Goal: Task Accomplishment & Management: Use online tool/utility

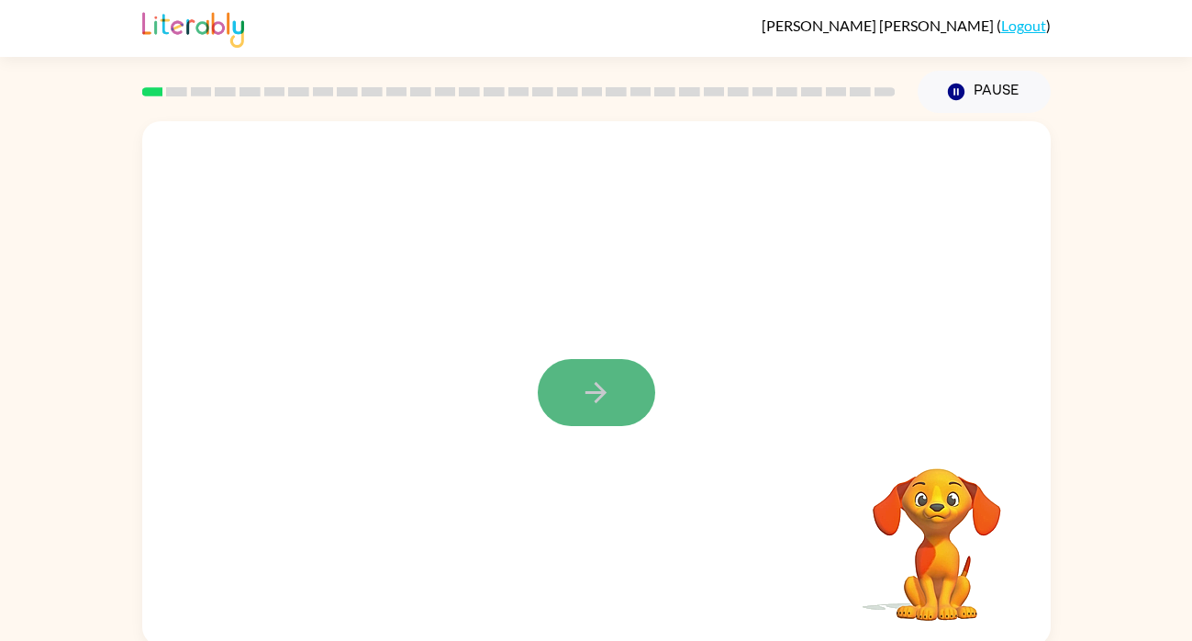
click at [590, 385] on icon "button" at bounding box center [596, 392] width 32 height 32
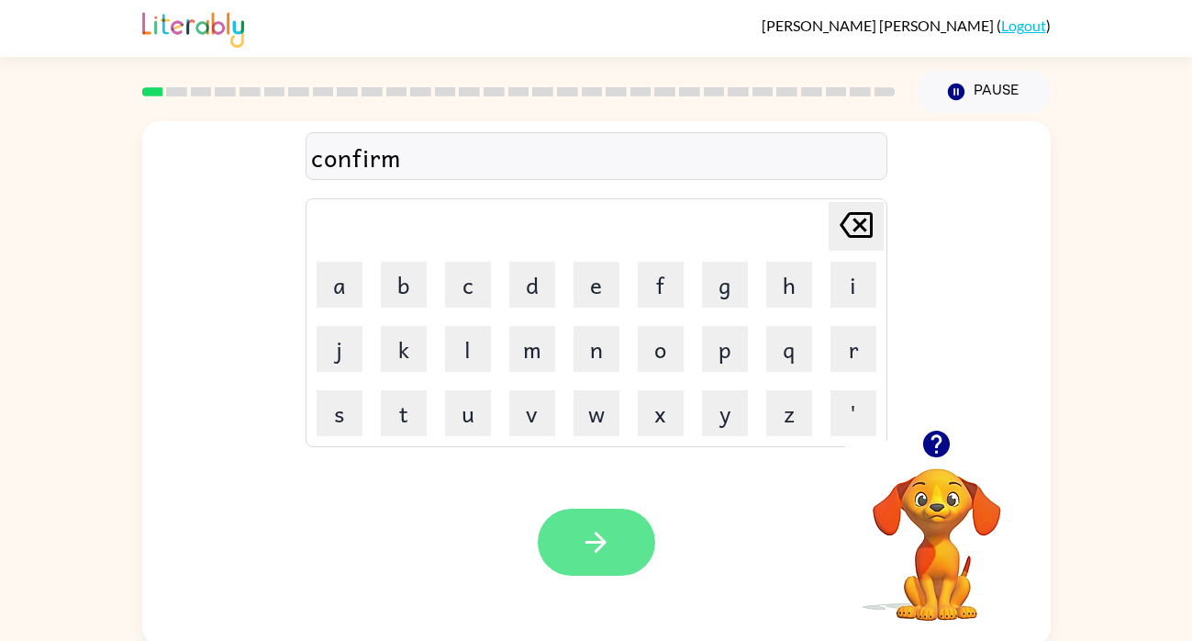
click at [621, 520] on button "button" at bounding box center [596, 541] width 117 height 67
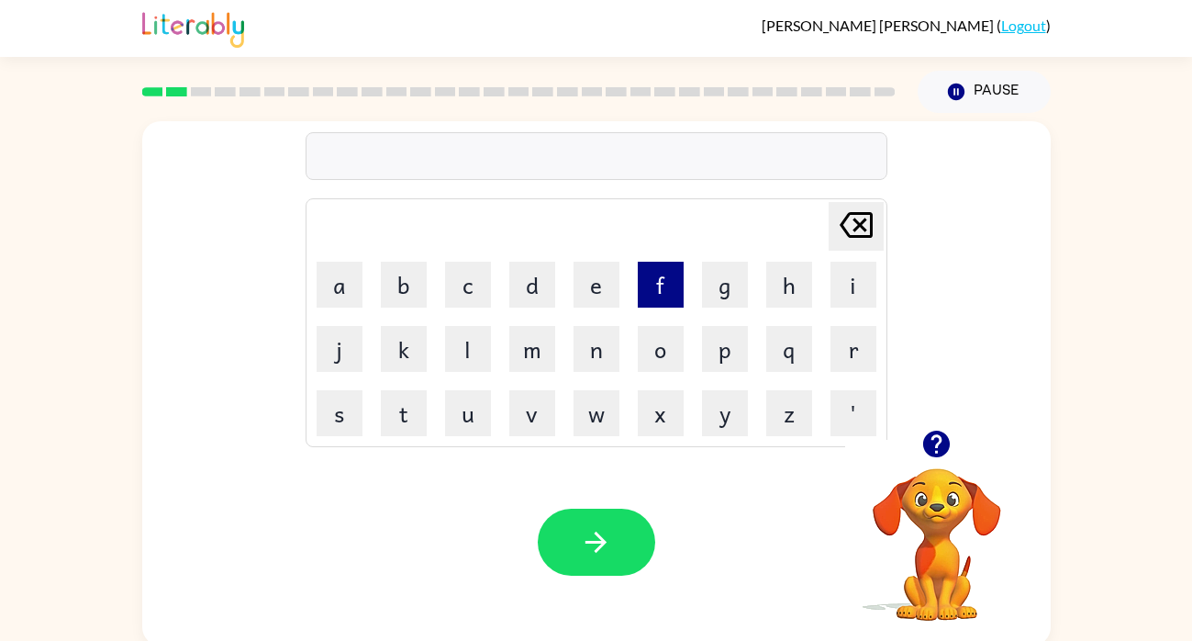
click at [658, 284] on button "f" at bounding box center [661, 285] width 46 height 46
click at [464, 341] on button "l" at bounding box center [468, 349] width 46 height 46
click at [339, 286] on button "a" at bounding box center [340, 285] width 46 height 46
click at [480, 400] on button "u" at bounding box center [468, 413] width 46 height 46
click at [725, 283] on button "g" at bounding box center [725, 285] width 46 height 46
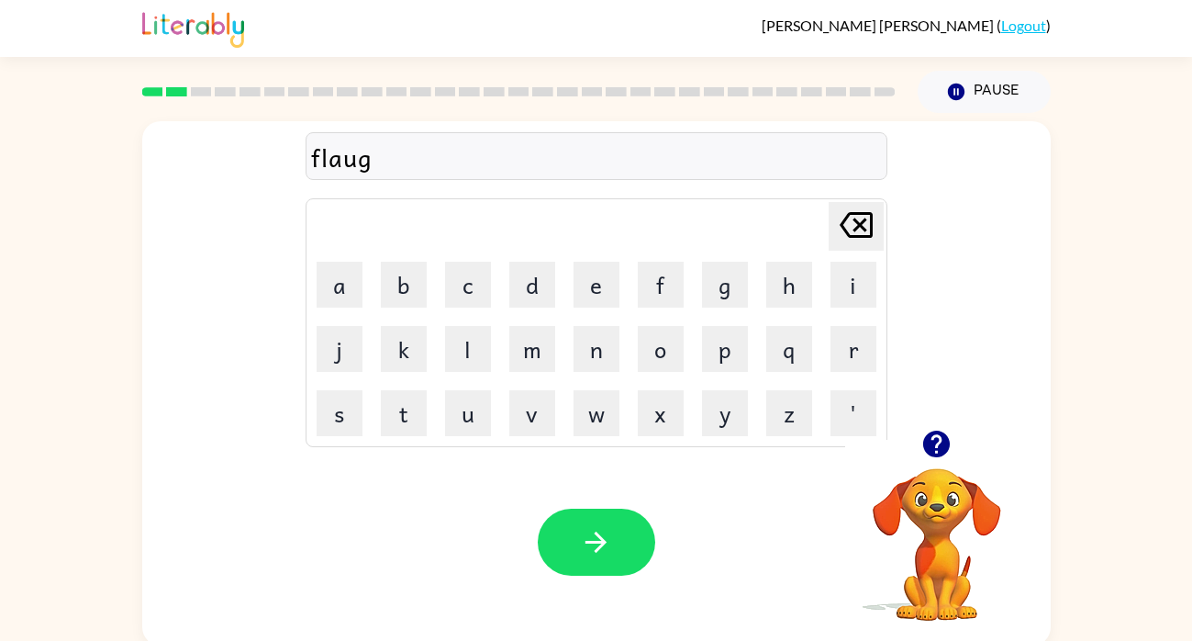
click at [762, 295] on td "h" at bounding box center [789, 284] width 62 height 62
click at [779, 294] on button "h" at bounding box center [789, 285] width 46 height 46
click at [839, 222] on icon "Delete Delete last character input" at bounding box center [856, 225] width 44 height 44
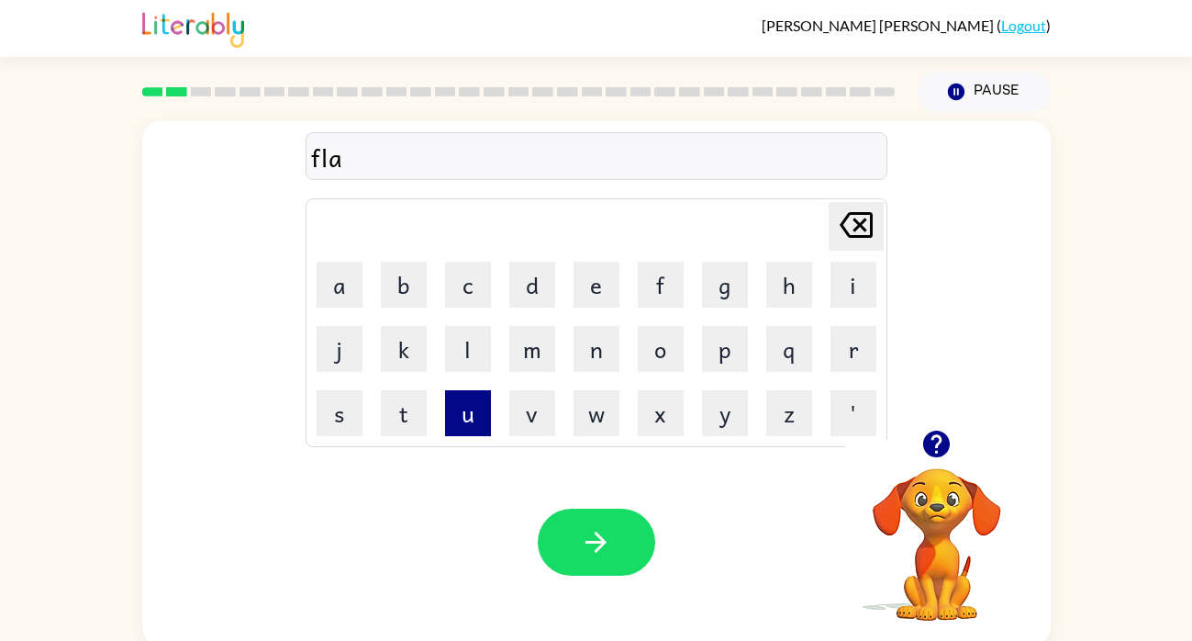
click at [463, 404] on button "u" at bounding box center [468, 413] width 46 height 46
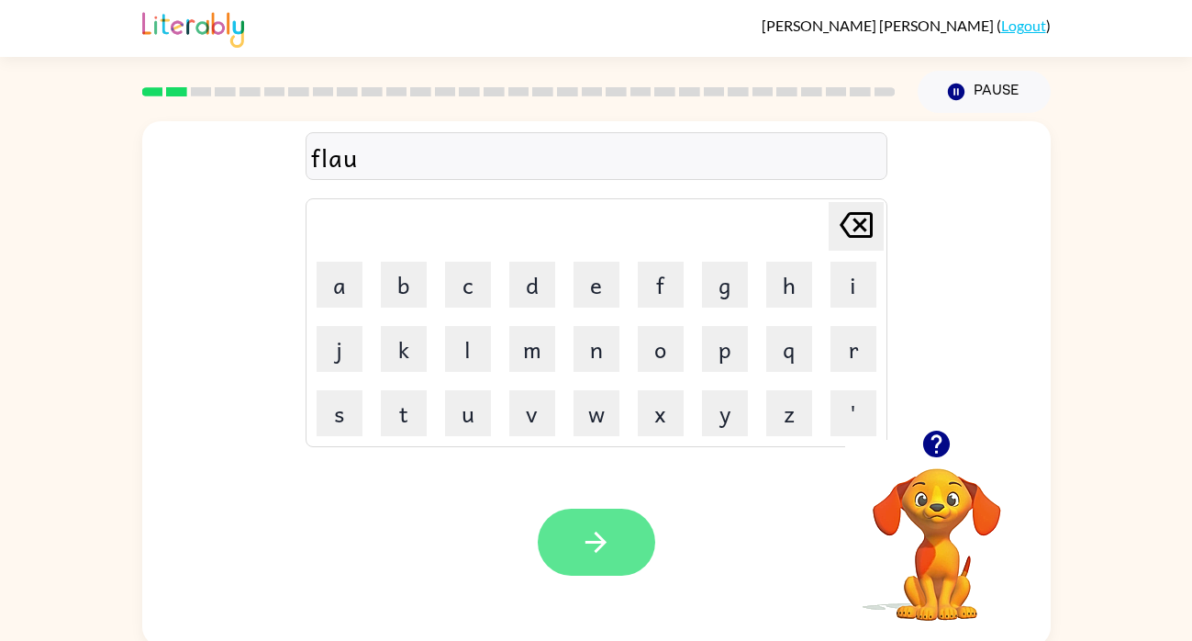
click at [587, 524] on button "button" at bounding box center [596, 541] width 117 height 67
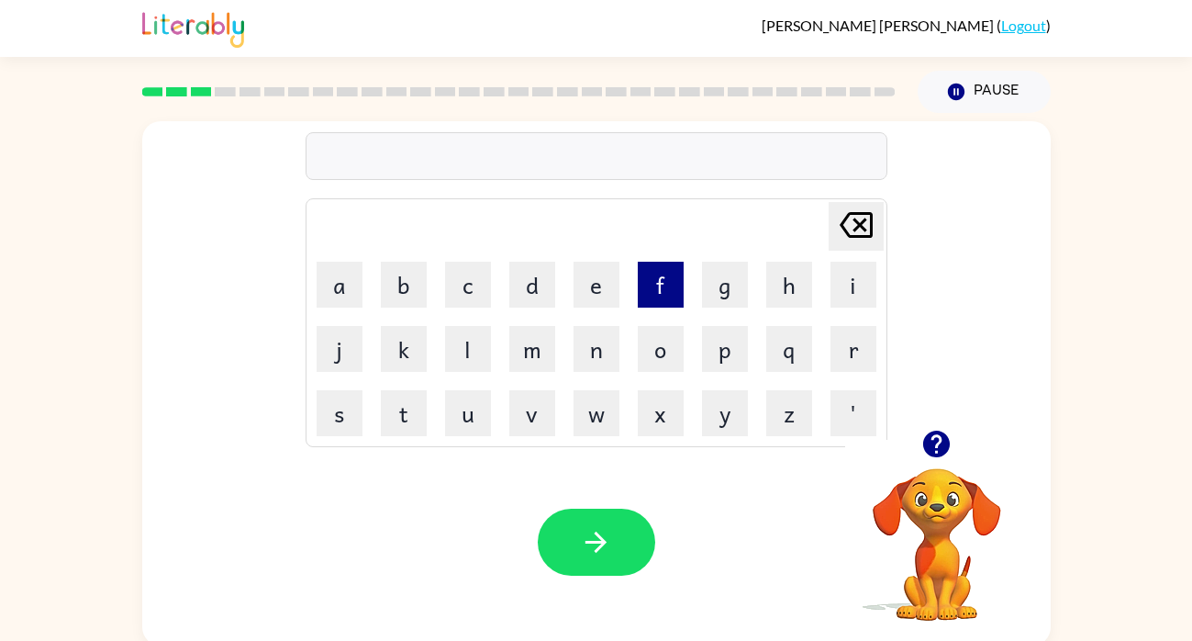
click at [662, 278] on button "f" at bounding box center [661, 285] width 46 height 46
click at [854, 265] on button "i" at bounding box center [853, 285] width 46 height 46
click at [862, 349] on button "r" at bounding box center [853, 349] width 46 height 46
click at [578, 288] on button "e" at bounding box center [597, 285] width 46 height 46
click at [719, 363] on button "p" at bounding box center [725, 349] width 46 height 46
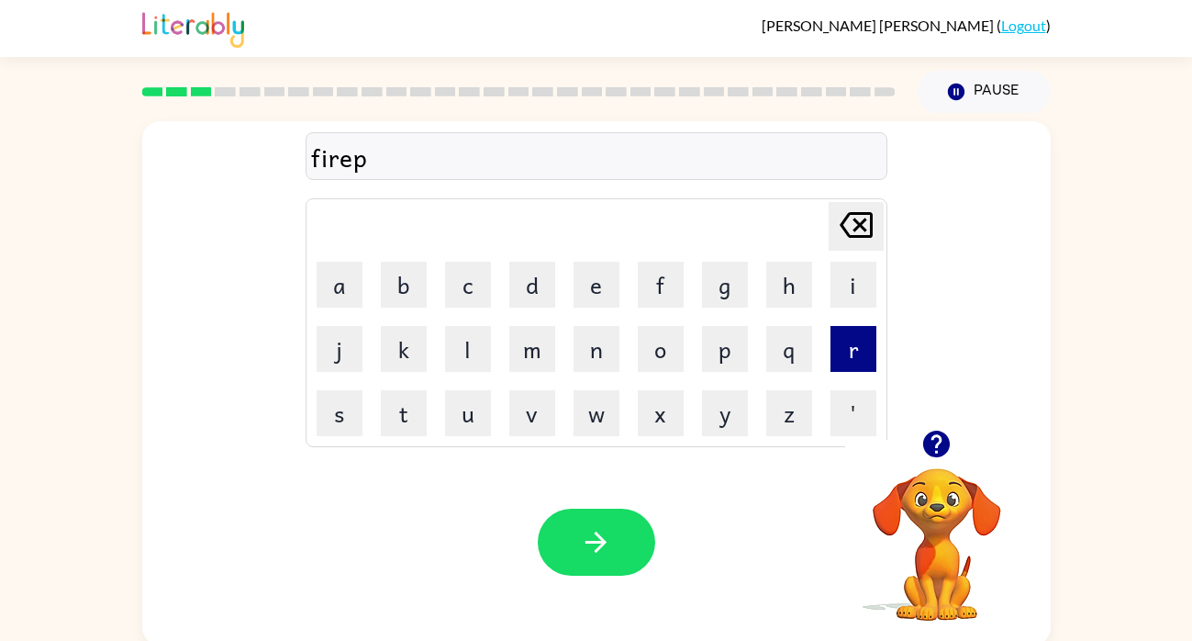
click at [853, 345] on button "r" at bounding box center [853, 349] width 46 height 46
click at [651, 352] on button "o" at bounding box center [661, 349] width 46 height 46
click at [655, 292] on button "f" at bounding box center [661, 285] width 46 height 46
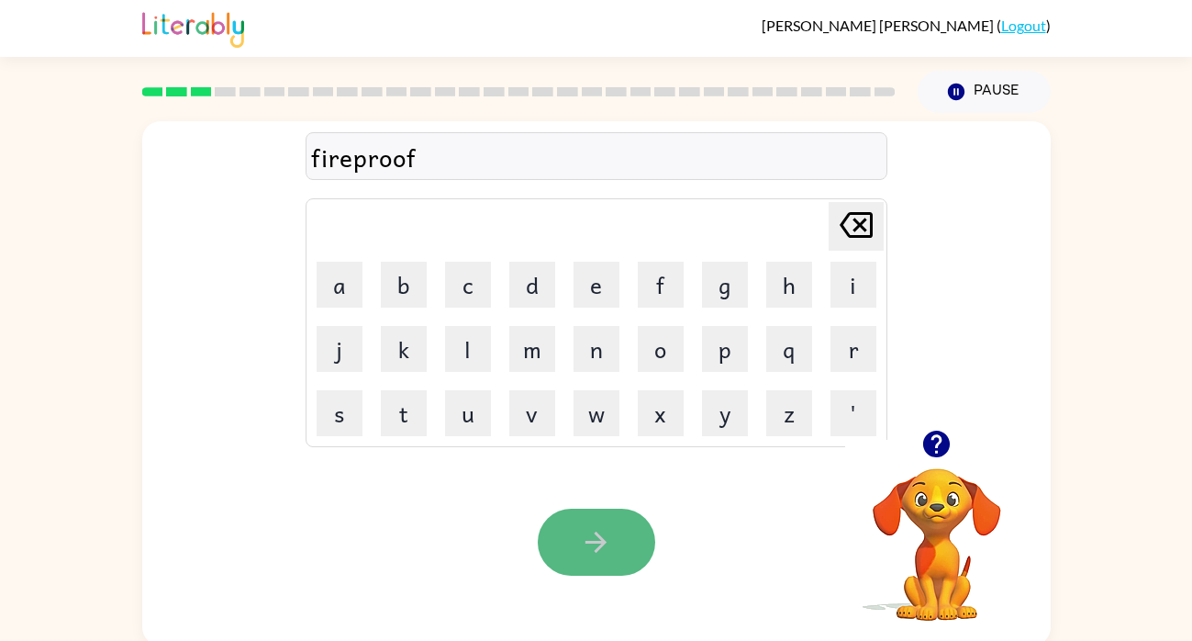
click at [607, 526] on icon "button" at bounding box center [596, 542] width 32 height 32
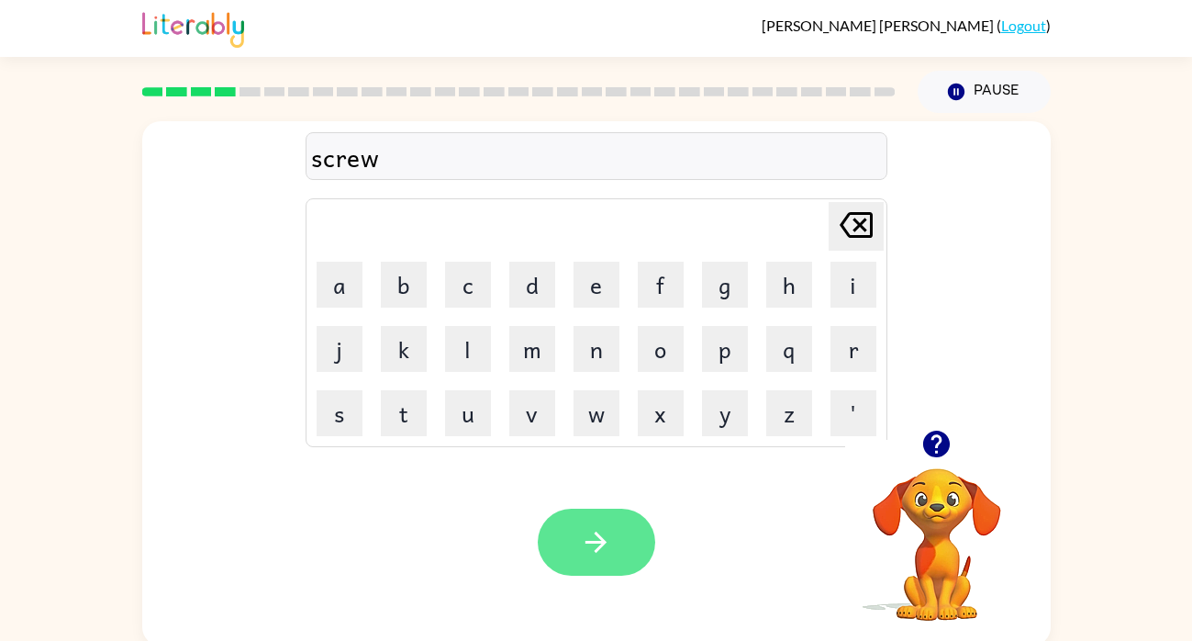
click at [561, 546] on button "button" at bounding box center [596, 541] width 117 height 67
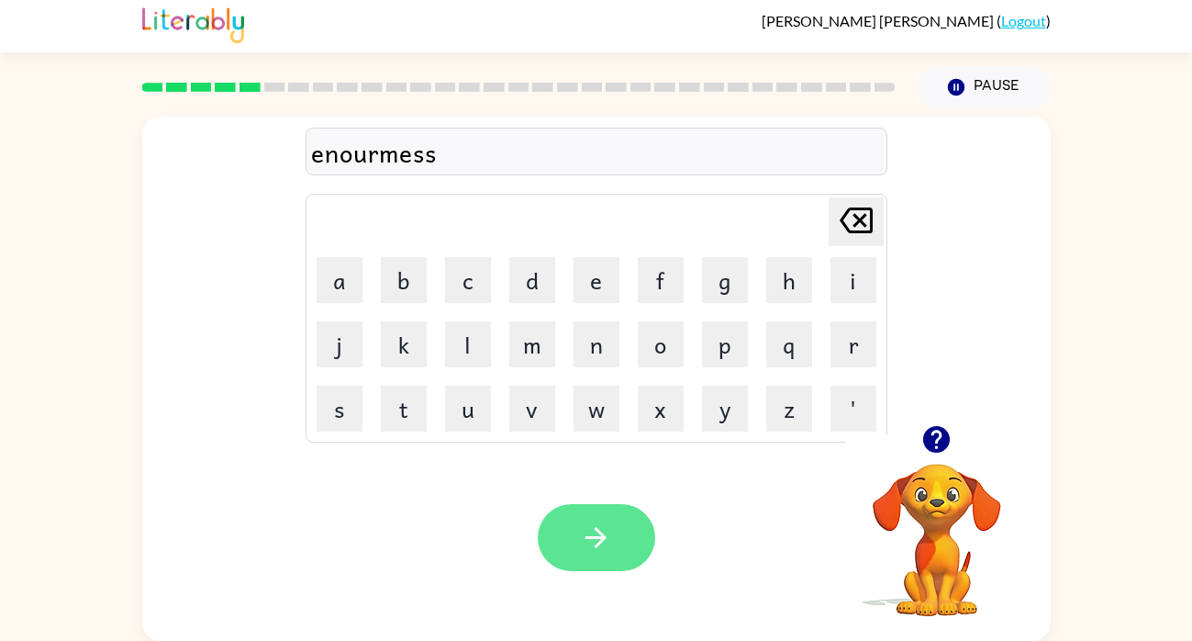
click at [618, 523] on button "button" at bounding box center [596, 537] width 117 height 67
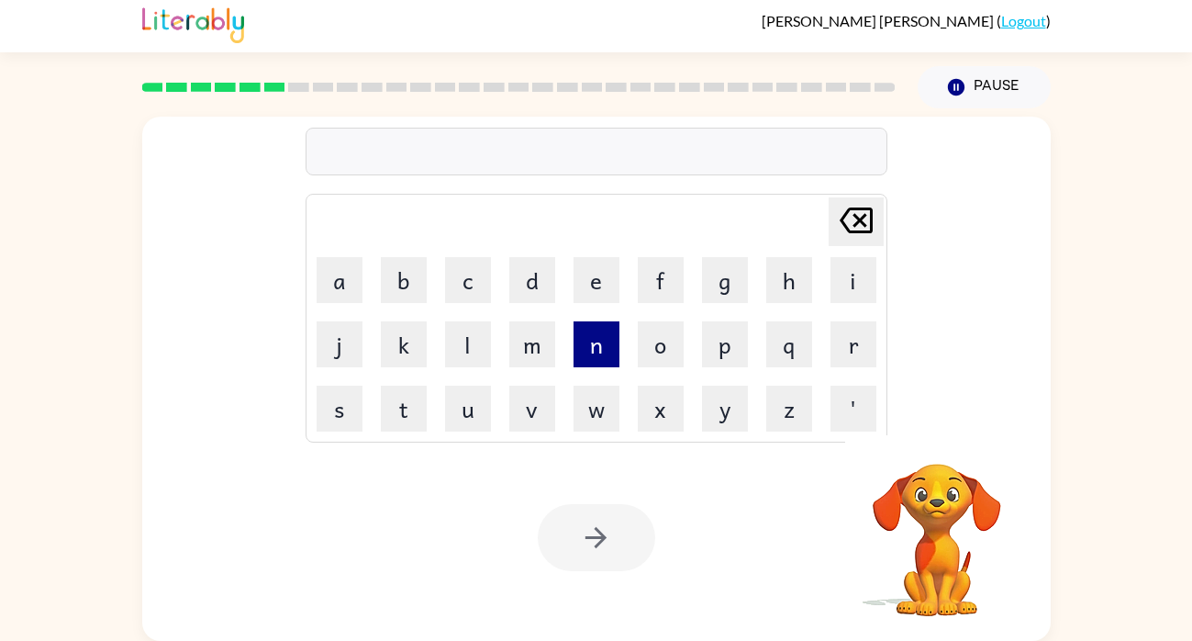
click at [595, 350] on button "n" at bounding box center [597, 344] width 46 height 46
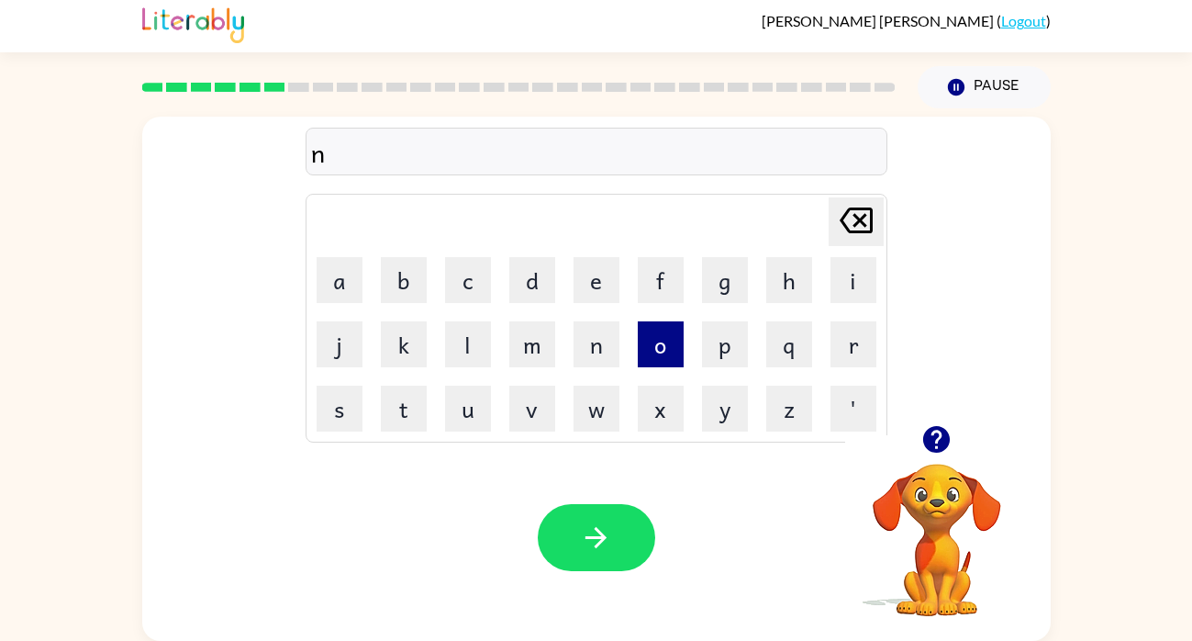
click at [662, 339] on button "o" at bounding box center [661, 344] width 46 height 46
click at [406, 412] on button "t" at bounding box center [404, 408] width 46 height 46
click at [593, 298] on button "e" at bounding box center [597, 280] width 46 height 46
click at [340, 278] on button "a" at bounding box center [340, 280] width 46 height 46
click at [404, 284] on button "b" at bounding box center [404, 280] width 46 height 46
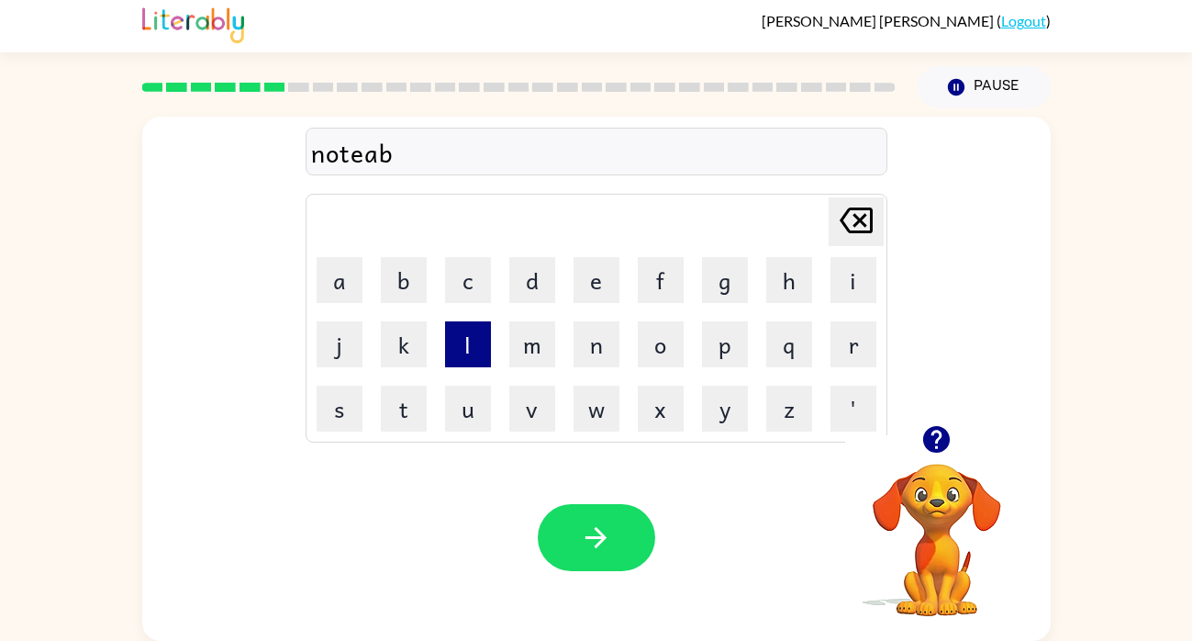
click at [462, 337] on button "l" at bounding box center [468, 344] width 46 height 46
click at [597, 284] on button "e" at bounding box center [597, 280] width 46 height 46
click at [858, 200] on icon "Delete Delete last character input" at bounding box center [856, 220] width 44 height 44
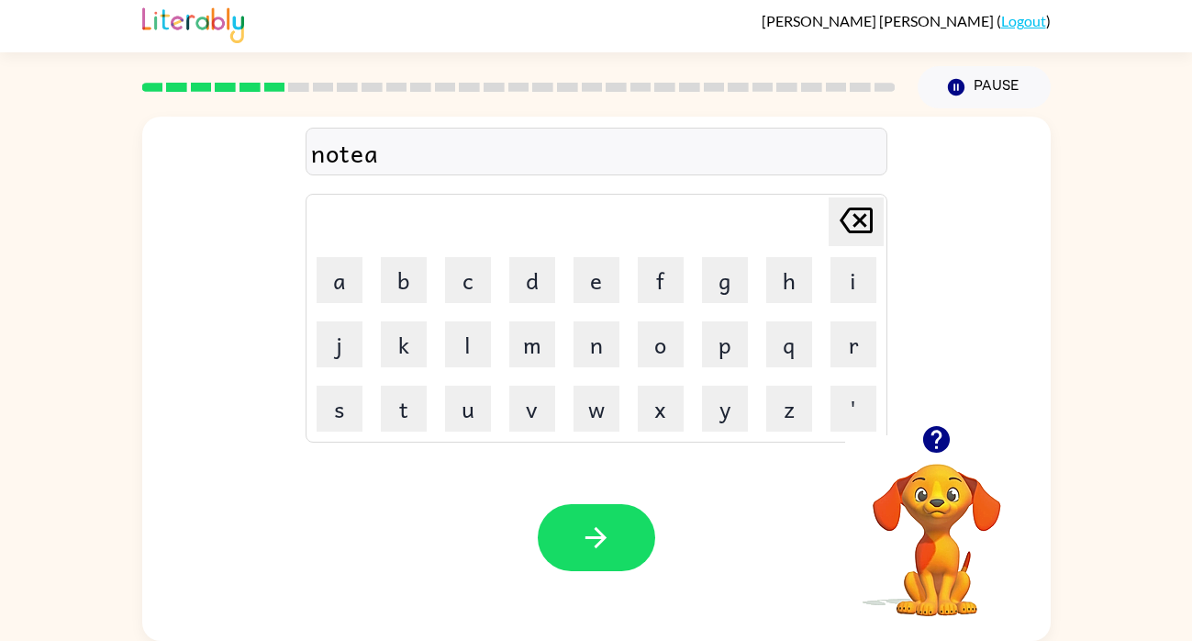
click at [858, 200] on icon "Delete Delete last character input" at bounding box center [856, 220] width 44 height 44
click at [858, 199] on icon "Delete Delete last character input" at bounding box center [856, 220] width 44 height 44
click at [340, 284] on button "a" at bounding box center [340, 280] width 46 height 46
click at [389, 284] on button "b" at bounding box center [404, 280] width 46 height 46
click at [468, 360] on button "l" at bounding box center [468, 344] width 46 height 46
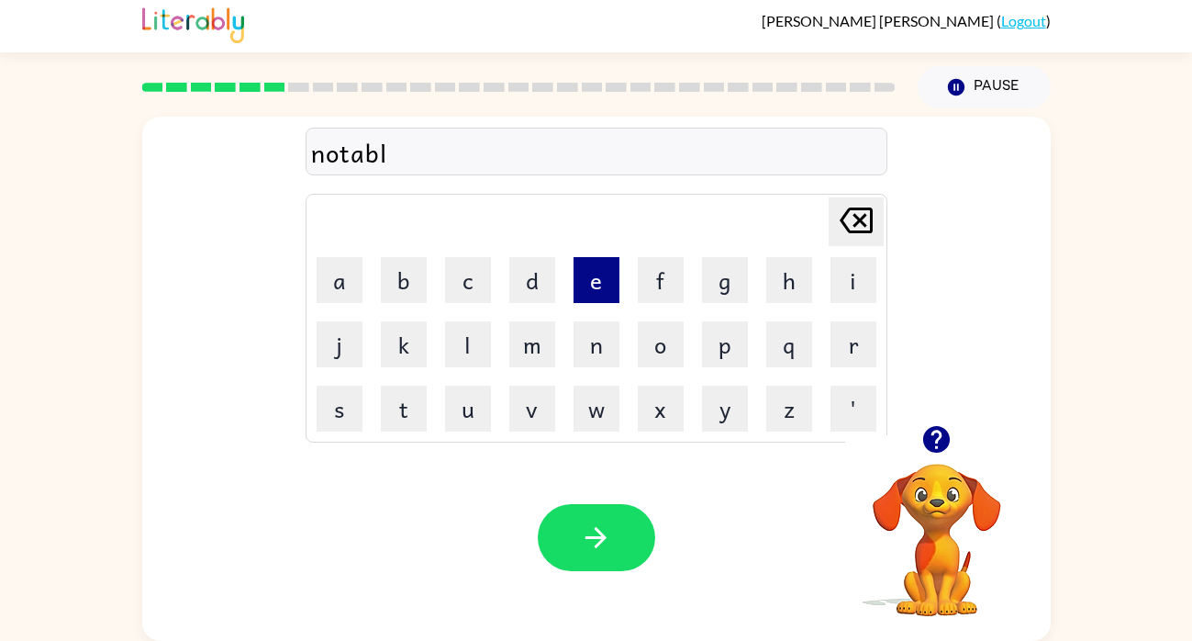
click at [600, 273] on button "e" at bounding box center [597, 280] width 46 height 46
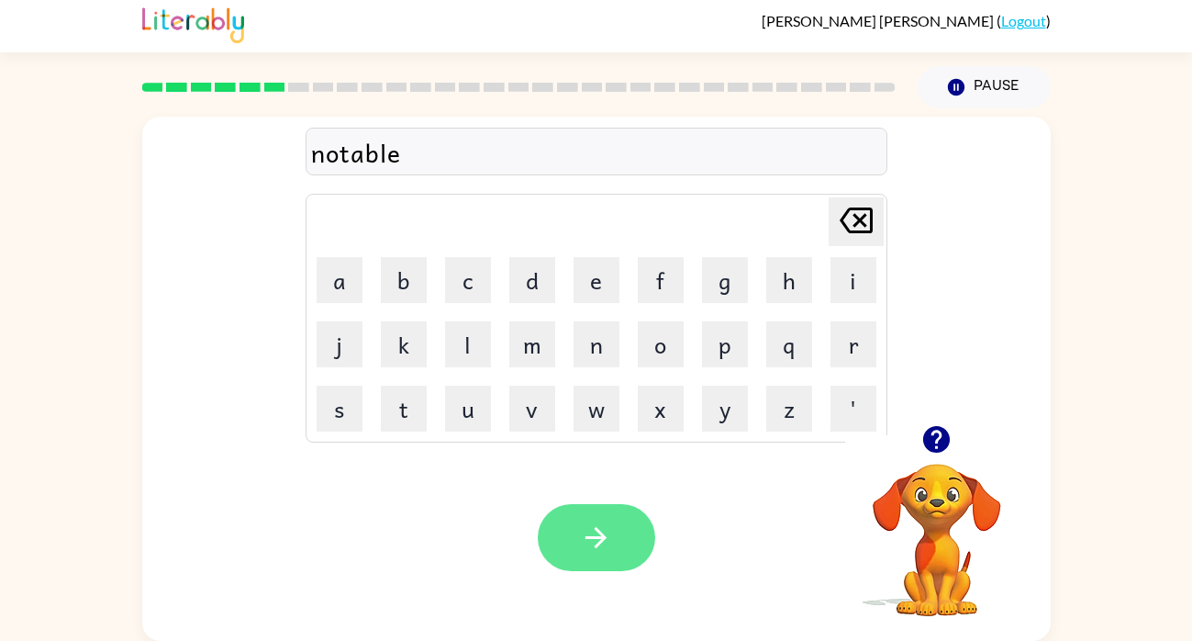
click at [586, 553] on button "button" at bounding box center [596, 537] width 117 height 67
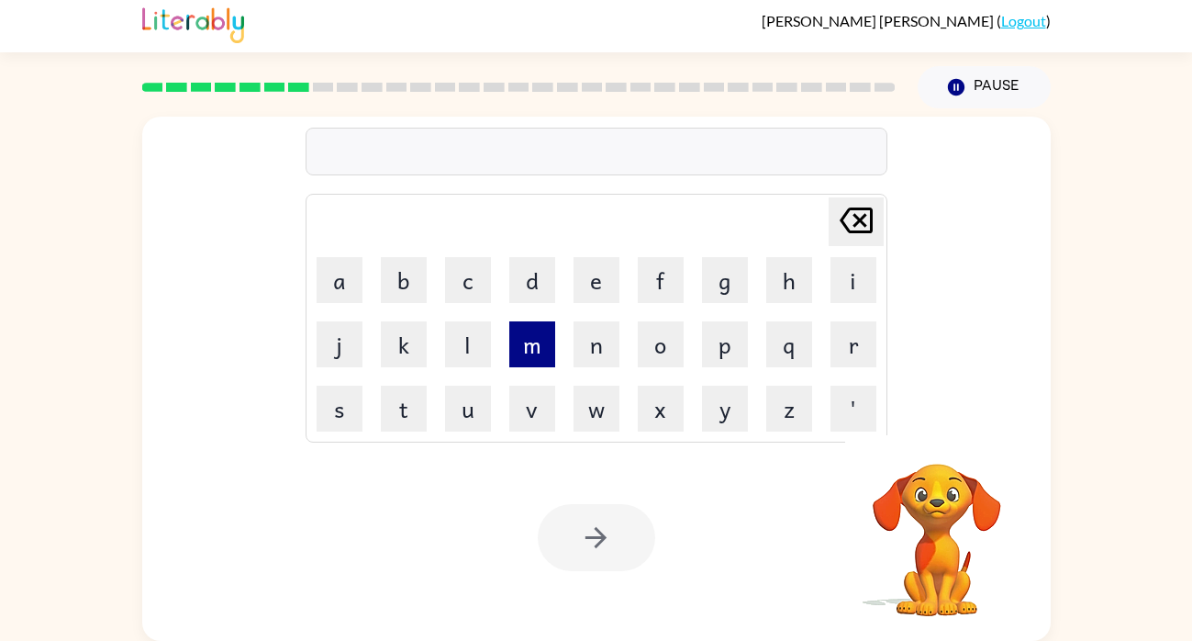
click at [542, 340] on button "m" at bounding box center [532, 344] width 46 height 46
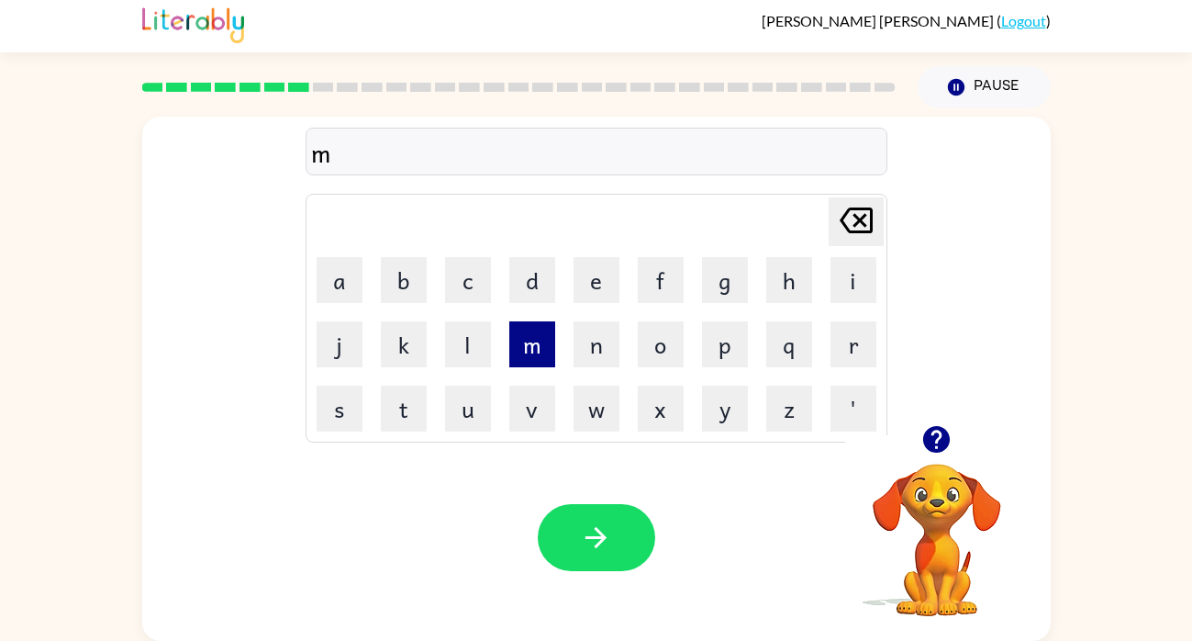
type button "m"
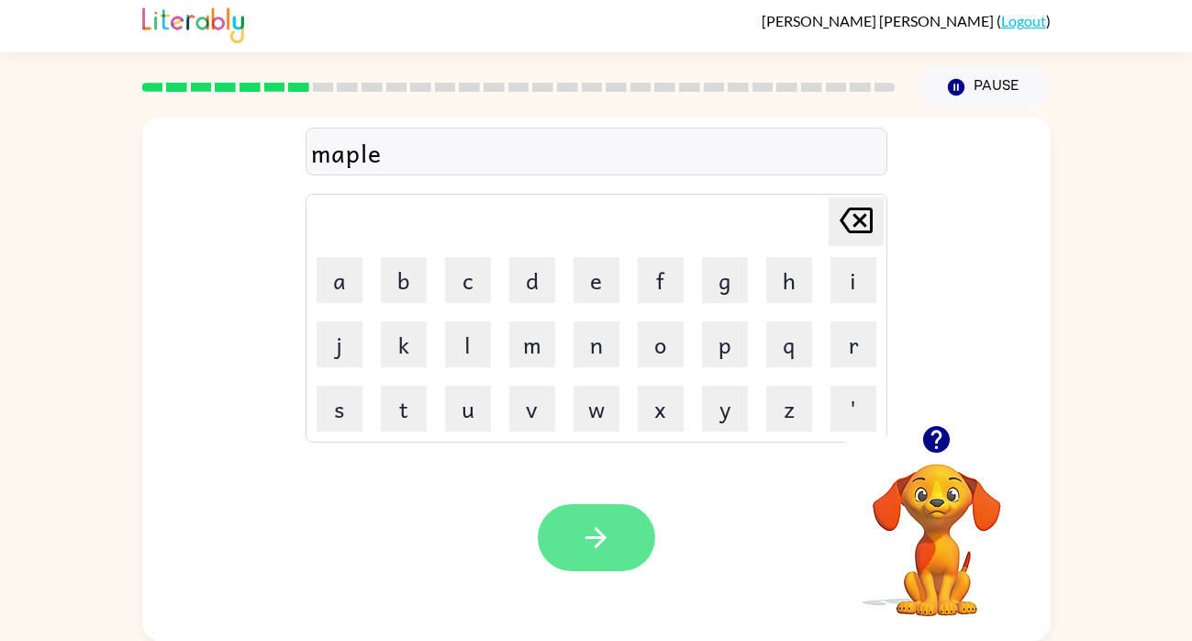
click at [590, 540] on icon "button" at bounding box center [596, 537] width 32 height 32
click at [581, 560] on button "button" at bounding box center [596, 537] width 117 height 67
click at [605, 535] on icon "button" at bounding box center [596, 537] width 32 height 32
click at [613, 534] on button "button" at bounding box center [596, 537] width 117 height 67
click at [606, 527] on icon "button" at bounding box center [596, 537] width 32 height 32
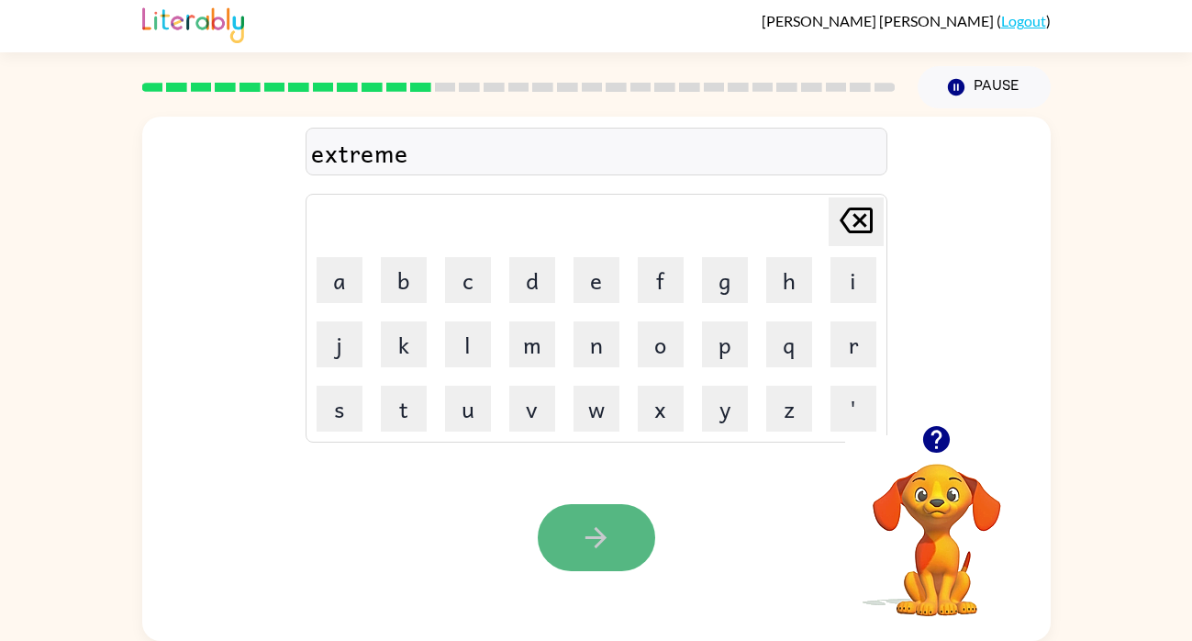
click at [613, 539] on button "button" at bounding box center [596, 537] width 117 height 67
click at [614, 533] on button "button" at bounding box center [596, 537] width 117 height 67
click at [616, 534] on button "button" at bounding box center [596, 537] width 117 height 67
click at [608, 542] on icon "button" at bounding box center [596, 537] width 32 height 32
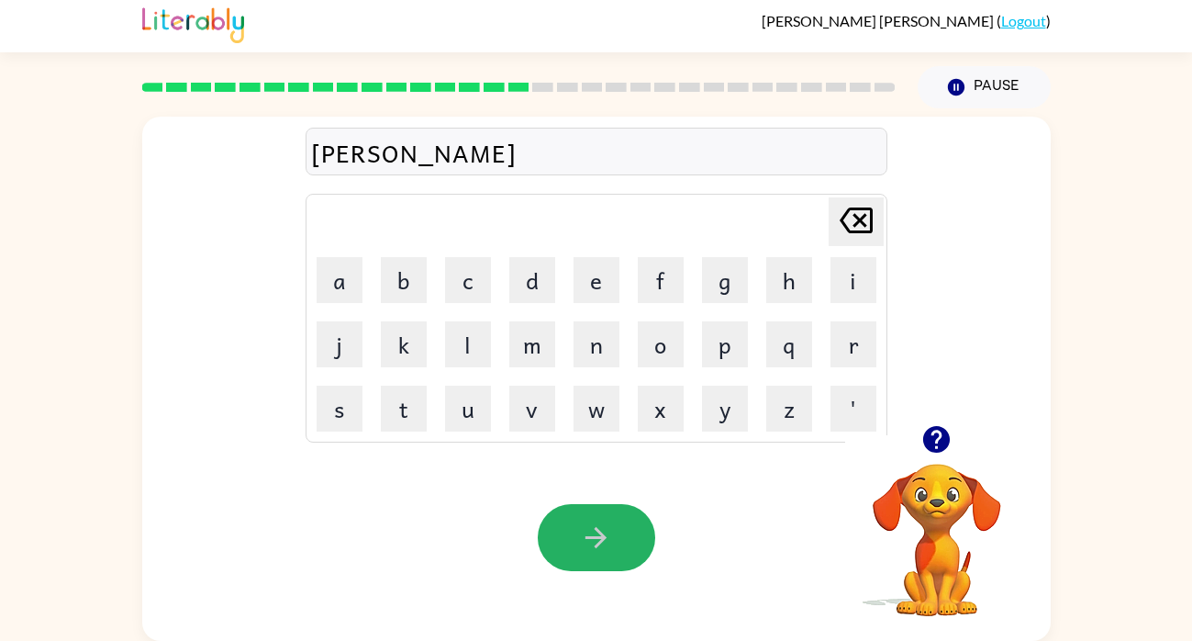
click at [608, 542] on icon "button" at bounding box center [596, 537] width 32 height 32
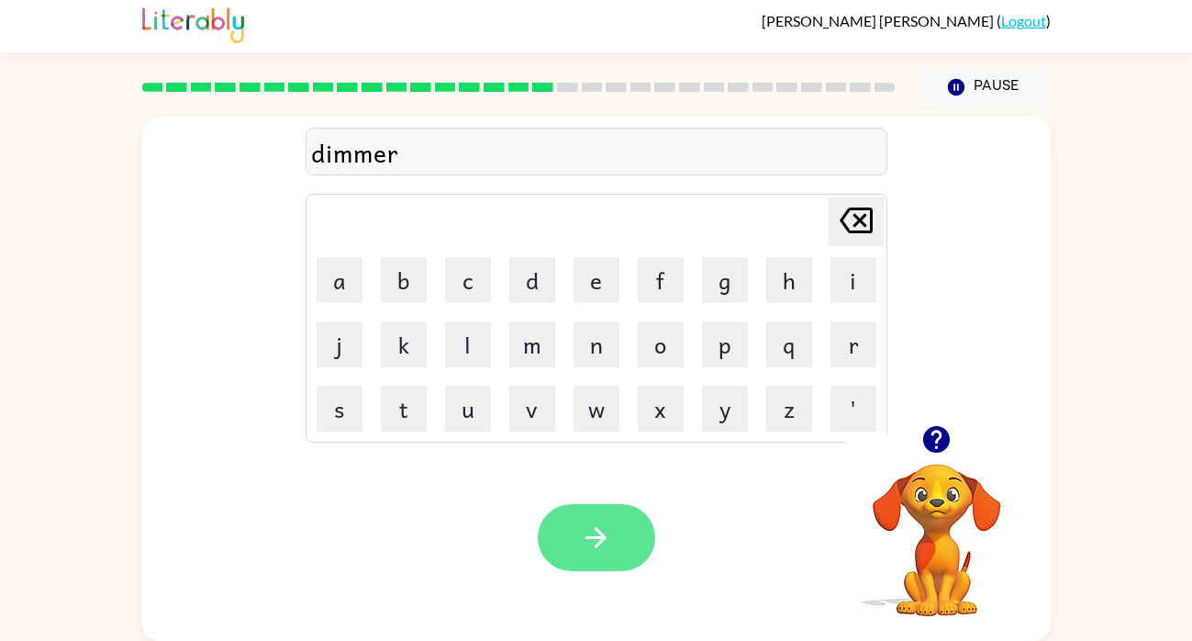
click at [605, 529] on icon "button" at bounding box center [596, 537] width 32 height 32
click at [637, 534] on button "button" at bounding box center [596, 537] width 117 height 67
click at [587, 541] on icon "button" at bounding box center [596, 537] width 32 height 32
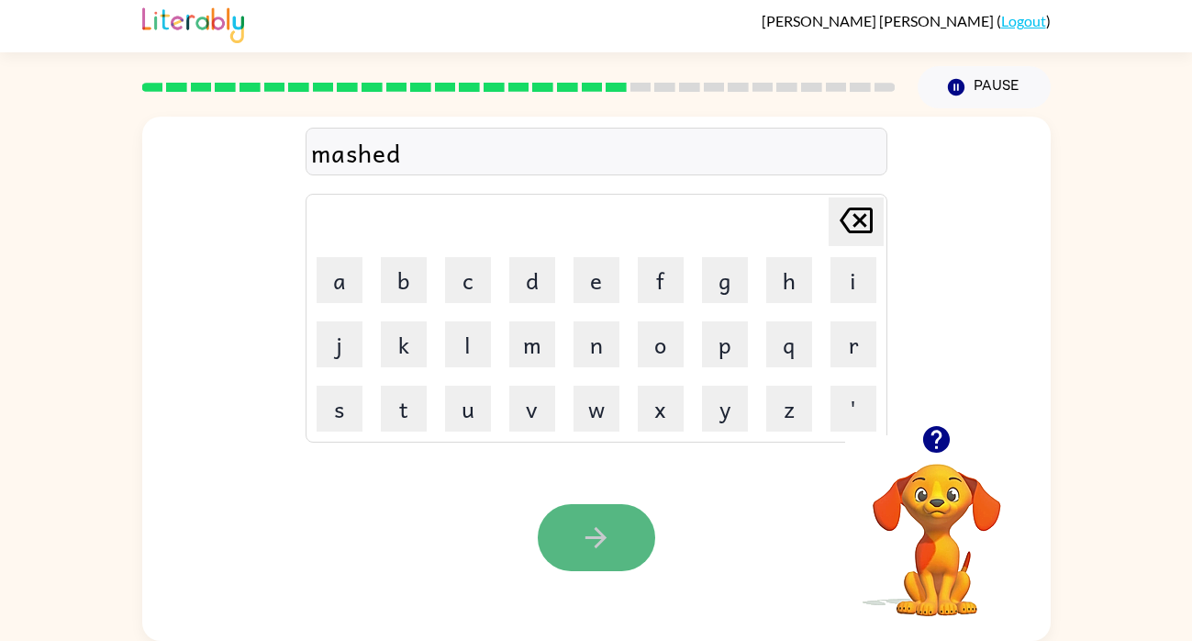
click at [596, 537] on icon "button" at bounding box center [595, 537] width 21 height 21
click at [585, 512] on button "button" at bounding box center [596, 537] width 117 height 67
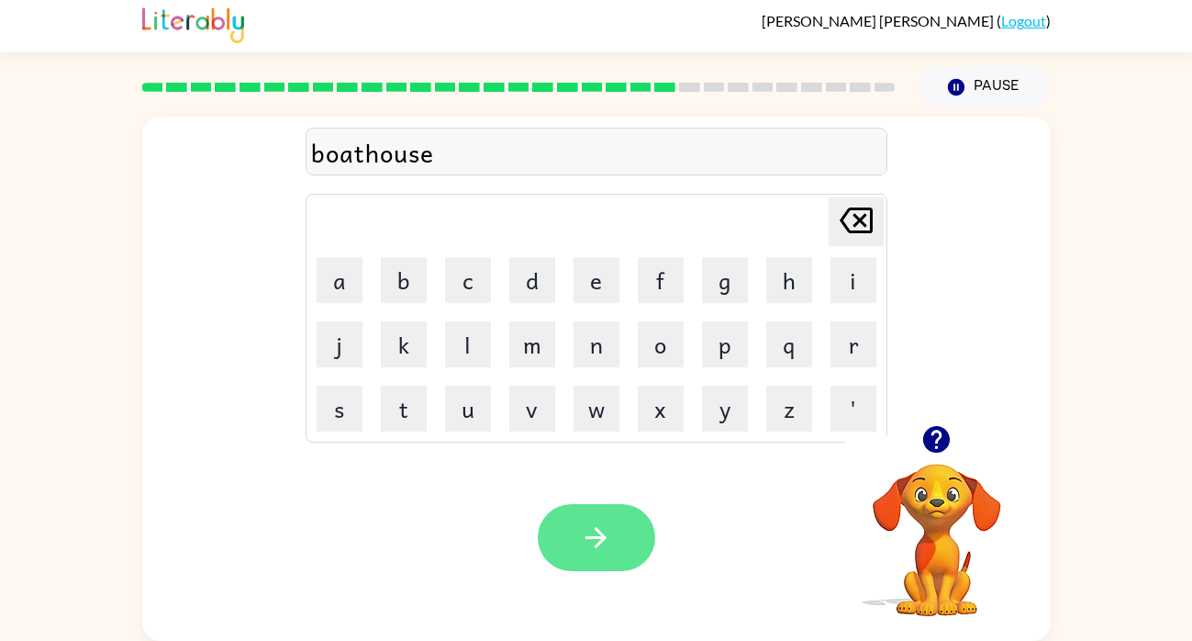
click at [635, 545] on button "button" at bounding box center [596, 537] width 117 height 67
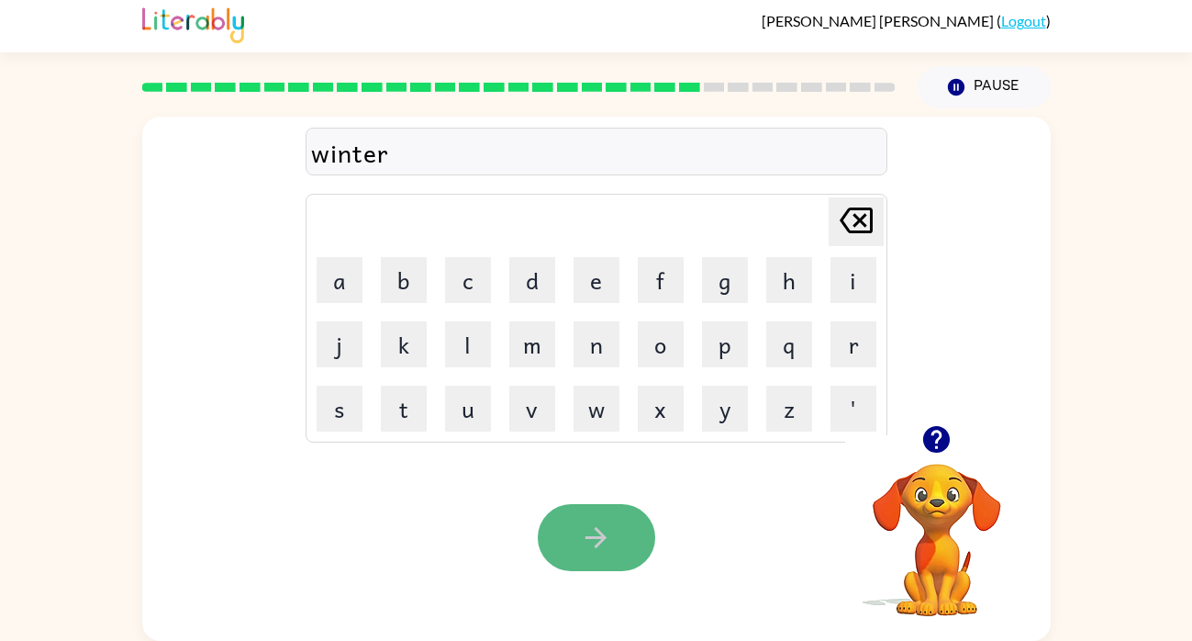
click at [603, 540] on icon "button" at bounding box center [595, 537] width 21 height 21
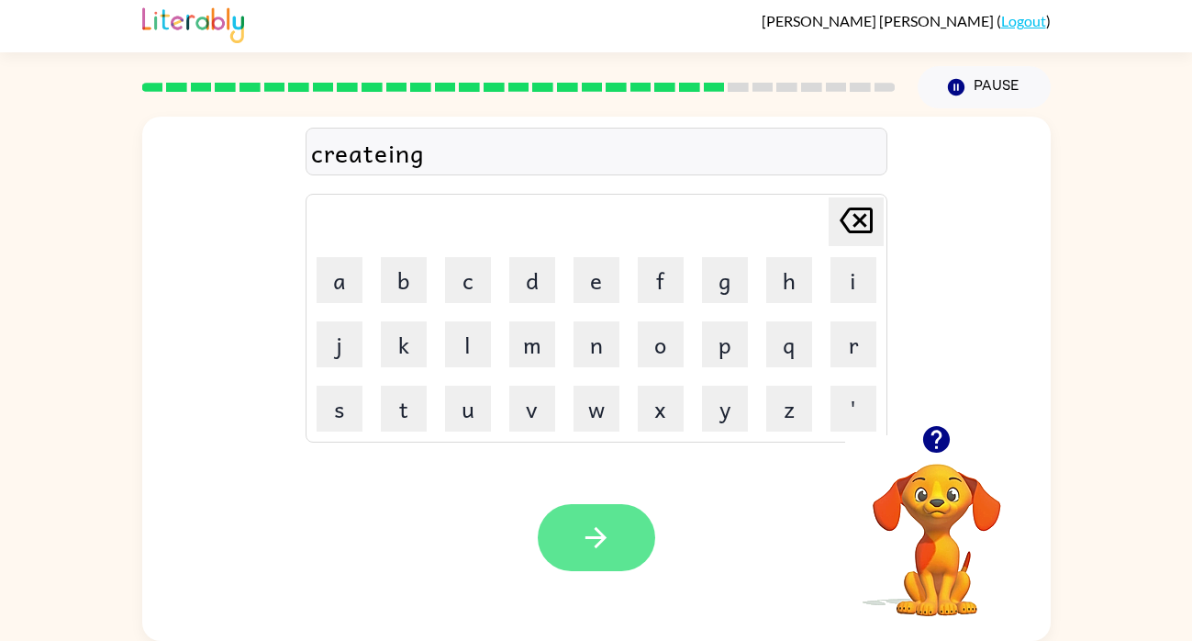
click at [614, 540] on button "button" at bounding box center [596, 537] width 117 height 67
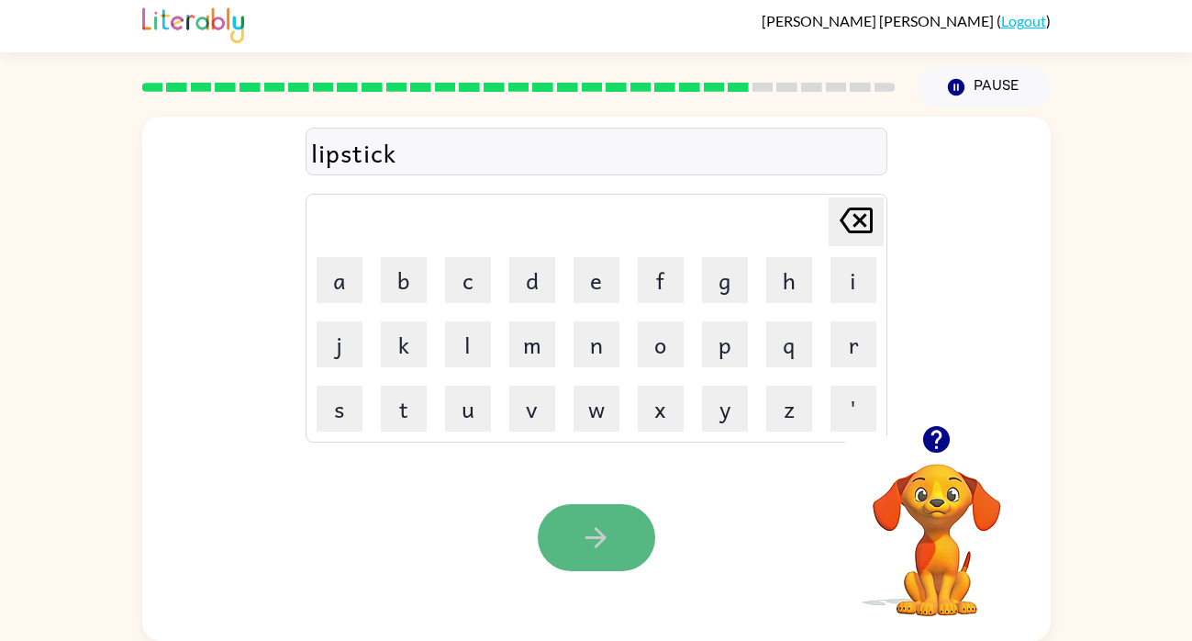
click at [616, 535] on button "button" at bounding box center [596, 537] width 117 height 67
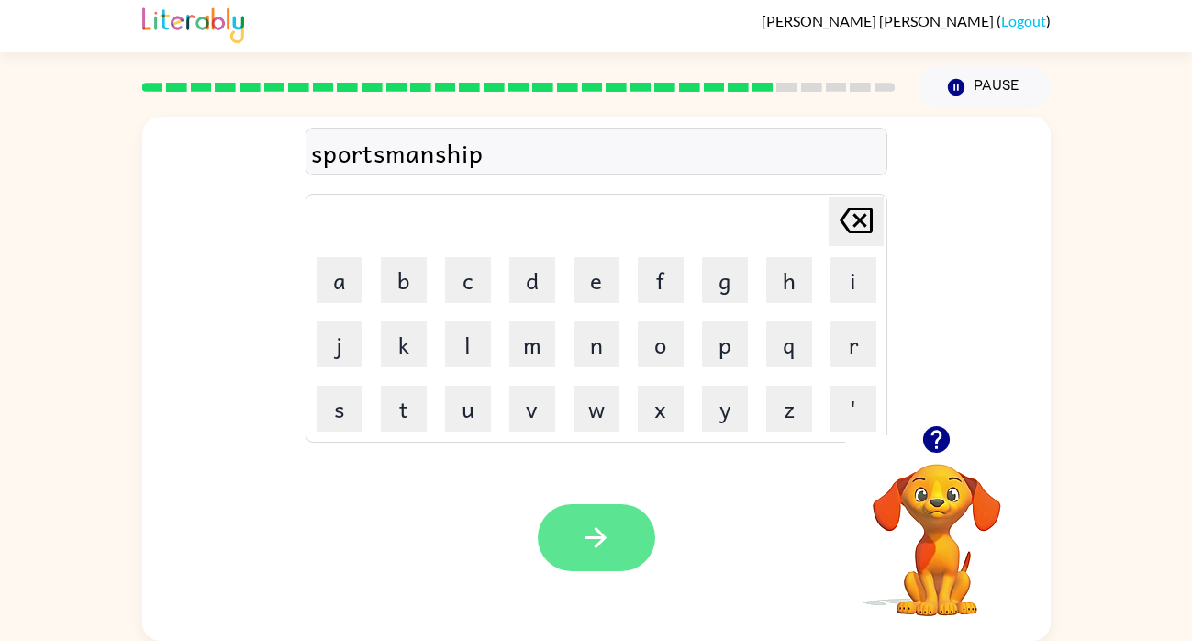
click at [572, 544] on button "button" at bounding box center [596, 537] width 117 height 67
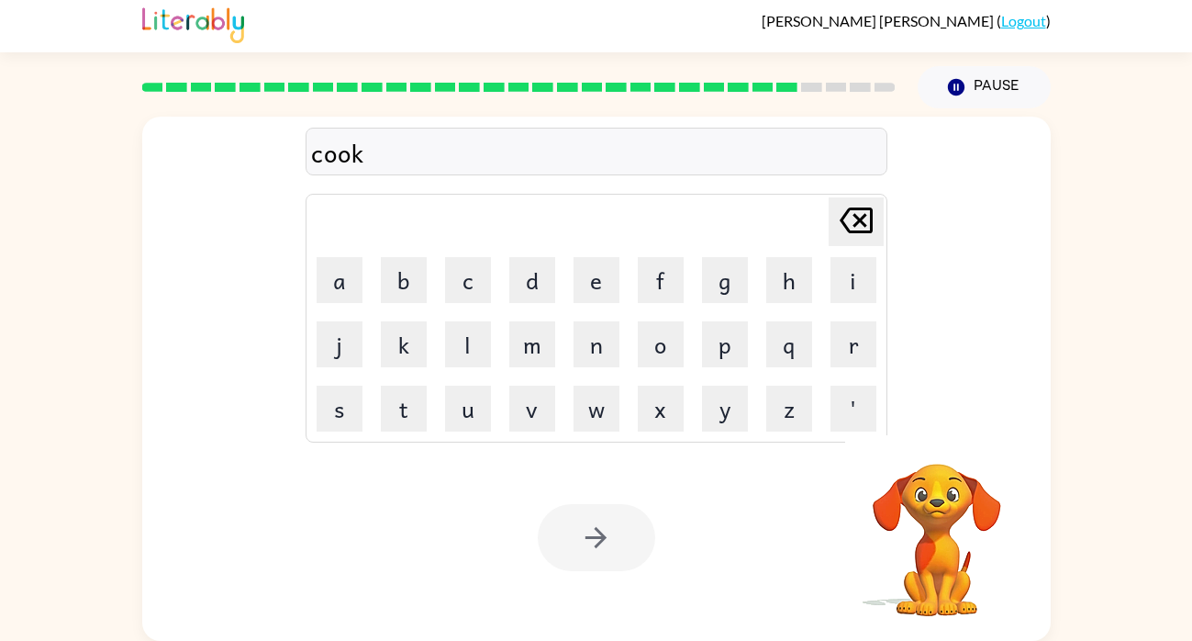
click at [583, 551] on div at bounding box center [596, 537] width 117 height 67
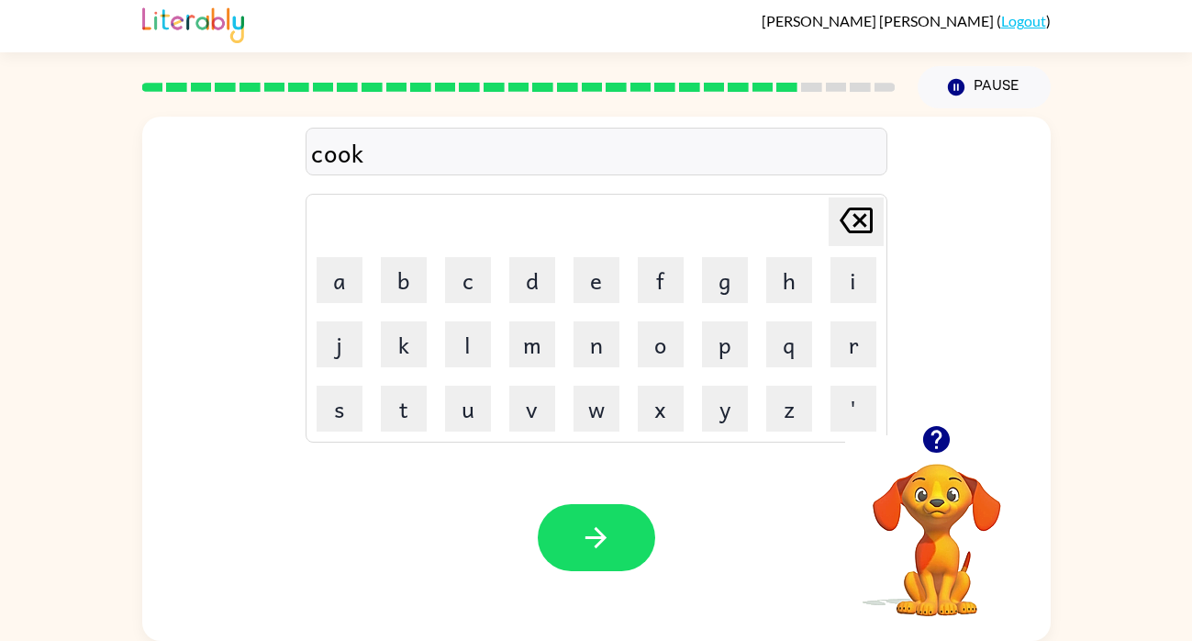
click at [583, 551] on icon "button" at bounding box center [596, 537] width 32 height 32
click at [623, 527] on button "button" at bounding box center [596, 537] width 117 height 67
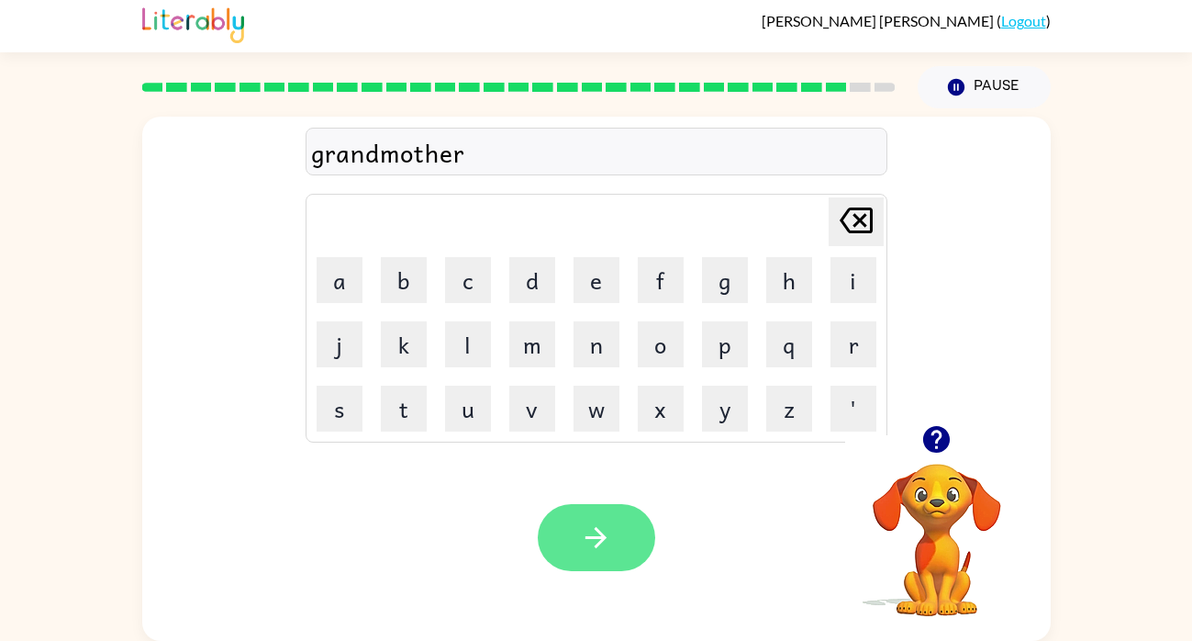
click at [606, 544] on icon "button" at bounding box center [596, 537] width 32 height 32
click at [597, 546] on icon "button" at bounding box center [596, 537] width 32 height 32
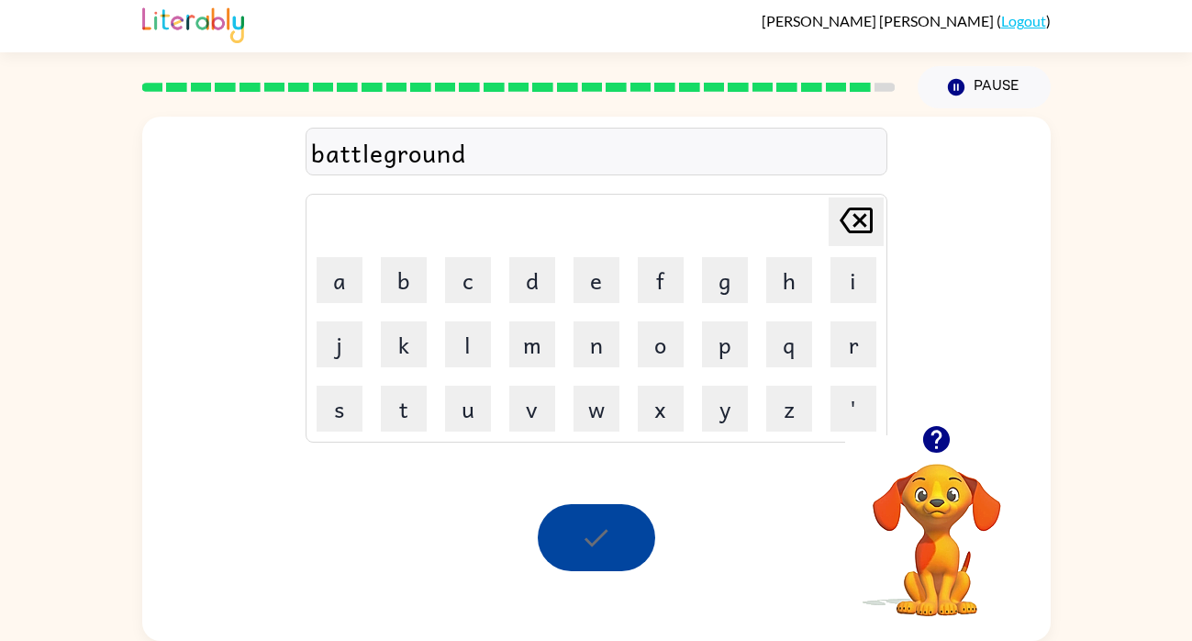
scroll to position [0, 0]
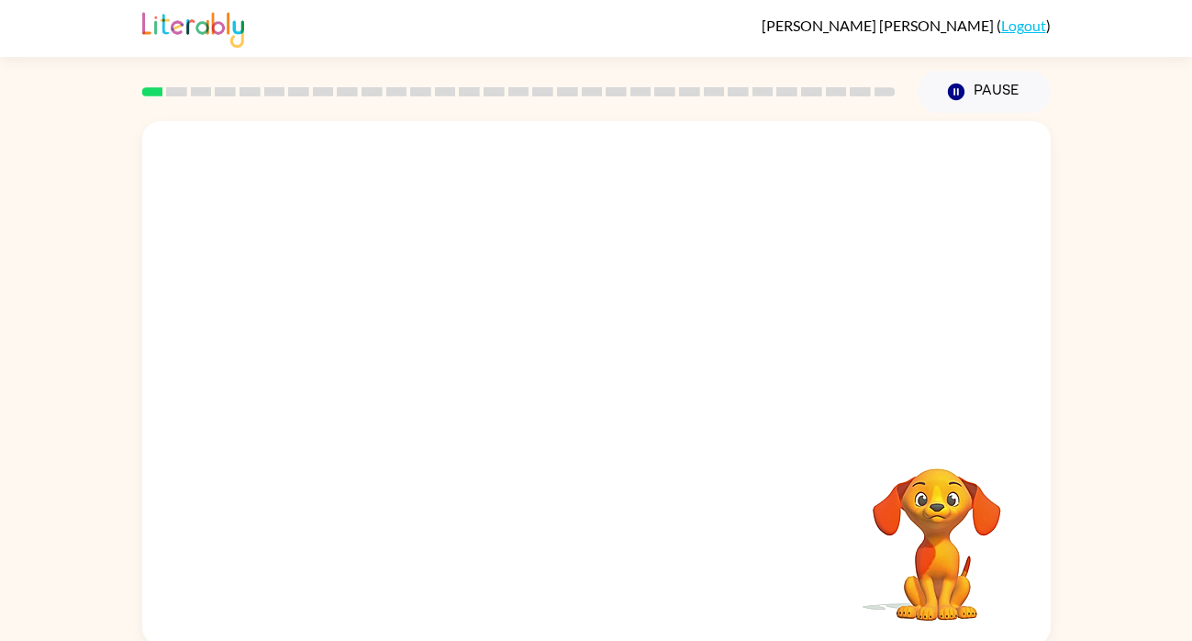
click at [398, 340] on video "Your browser must support playing .mp4 files to use Literably. Please try using…" at bounding box center [596, 275] width 908 height 308
click at [435, 344] on video "Your browser must support playing .mp4 files to use Literably. Please try using…" at bounding box center [596, 275] width 908 height 308
click at [604, 389] on icon "button" at bounding box center [596, 392] width 32 height 32
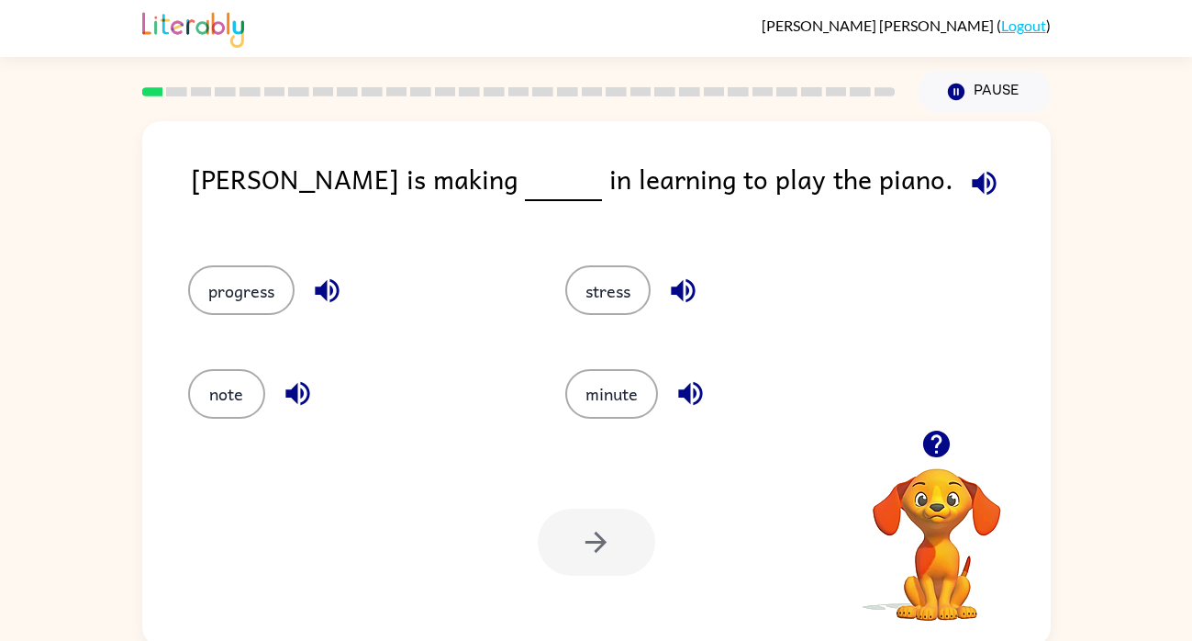
click at [972, 178] on icon "button" at bounding box center [984, 183] width 24 height 24
click at [968, 179] on icon "button" at bounding box center [984, 183] width 32 height 32
click at [255, 278] on button "progress" at bounding box center [241, 290] width 106 height 50
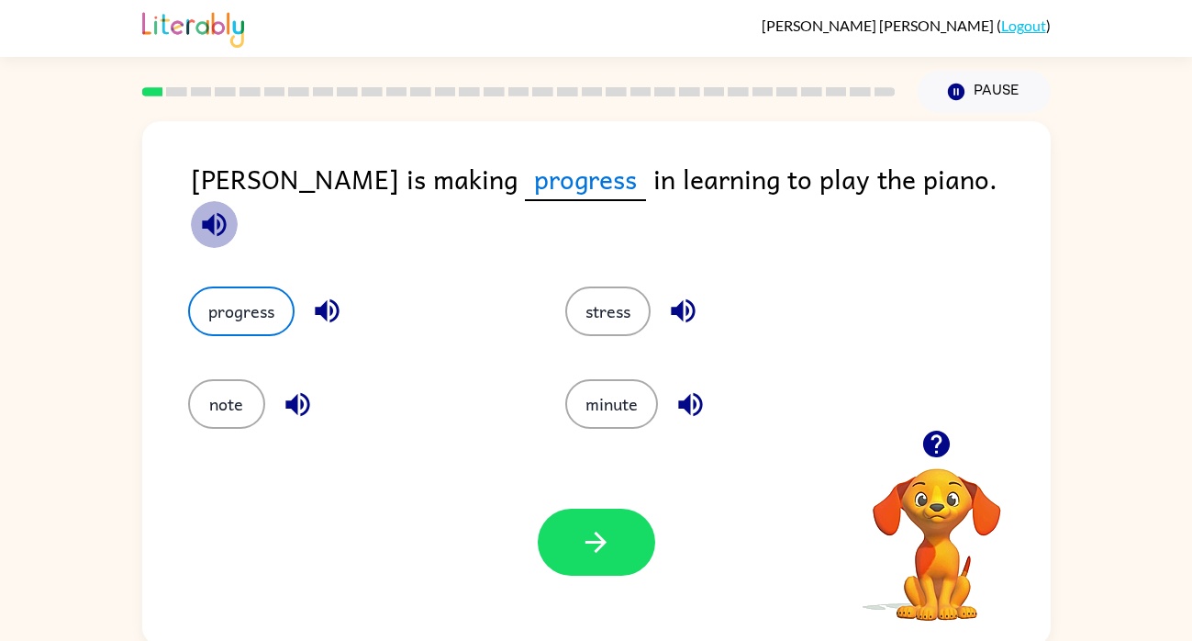
click at [230, 208] on icon "button" at bounding box center [214, 224] width 32 height 32
click at [226, 212] on icon "button" at bounding box center [214, 224] width 24 height 24
click at [591, 539] on icon "button" at bounding box center [596, 542] width 32 height 32
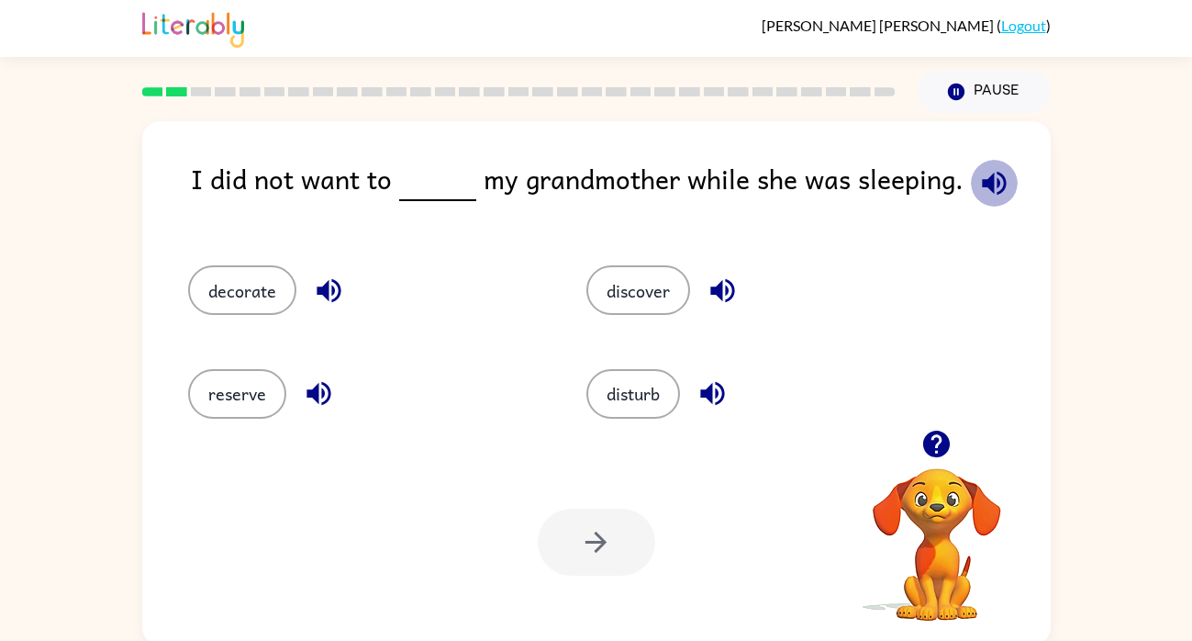
click at [986, 184] on icon "button" at bounding box center [994, 183] width 24 height 24
click at [626, 399] on button "disturb" at bounding box center [633, 394] width 94 height 50
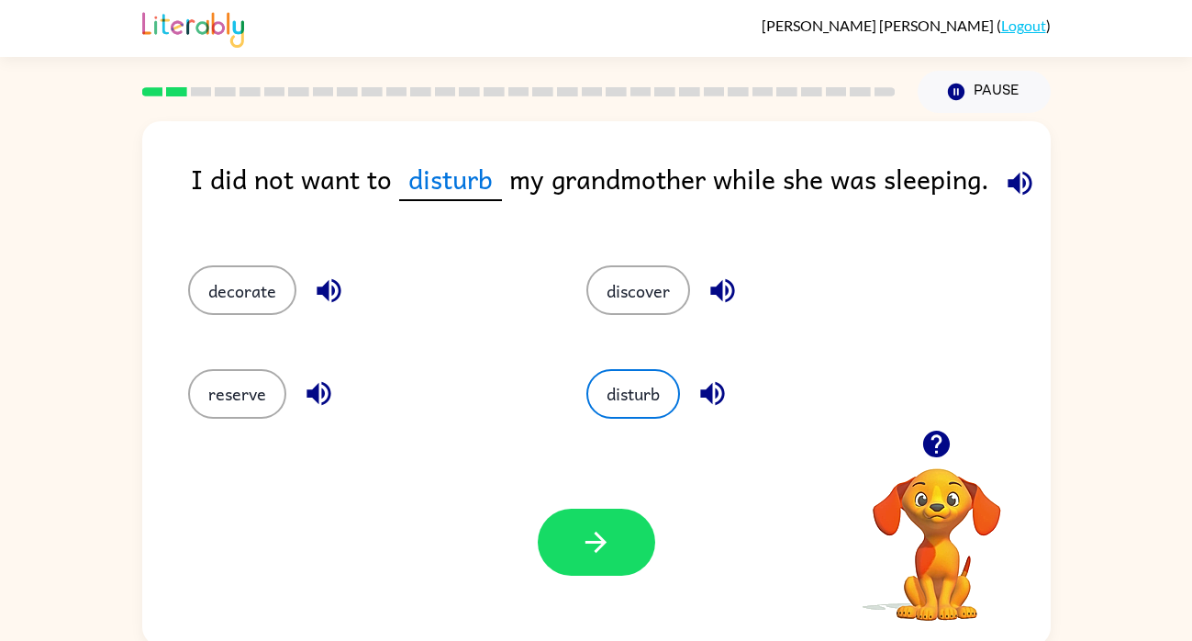
click at [1013, 181] on icon "button" at bounding box center [1020, 183] width 24 height 24
click at [615, 562] on button "button" at bounding box center [596, 541] width 117 height 67
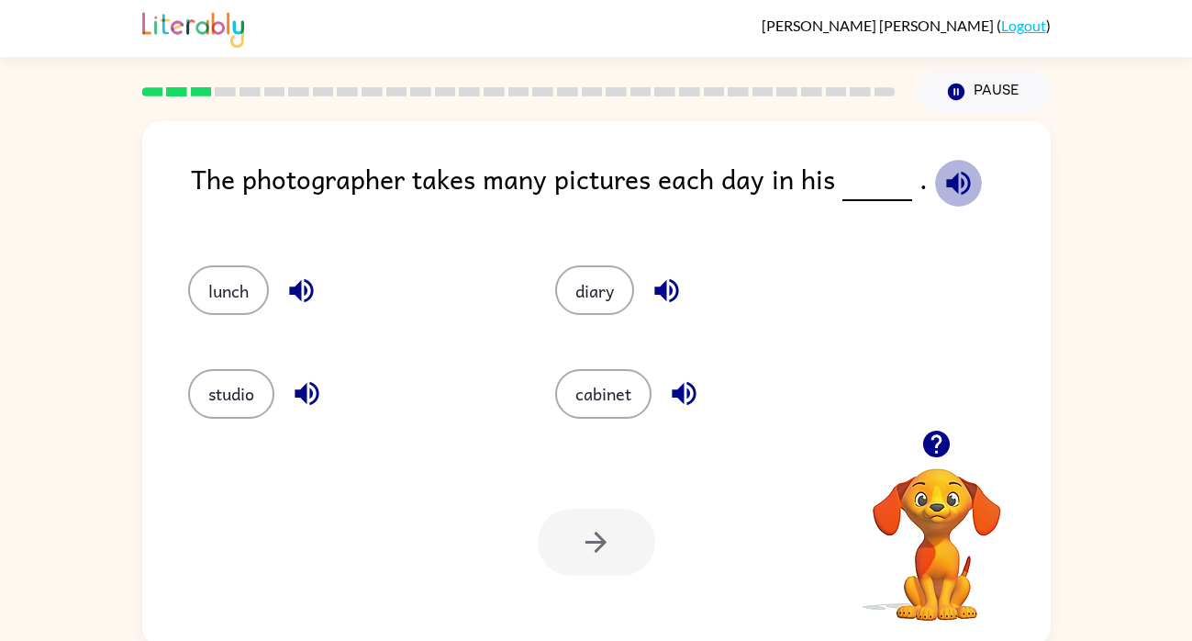
click at [958, 179] on icon "button" at bounding box center [958, 183] width 32 height 32
click at [956, 179] on icon "button" at bounding box center [958, 183] width 32 height 32
click at [240, 408] on button "studio" at bounding box center [231, 394] width 86 height 50
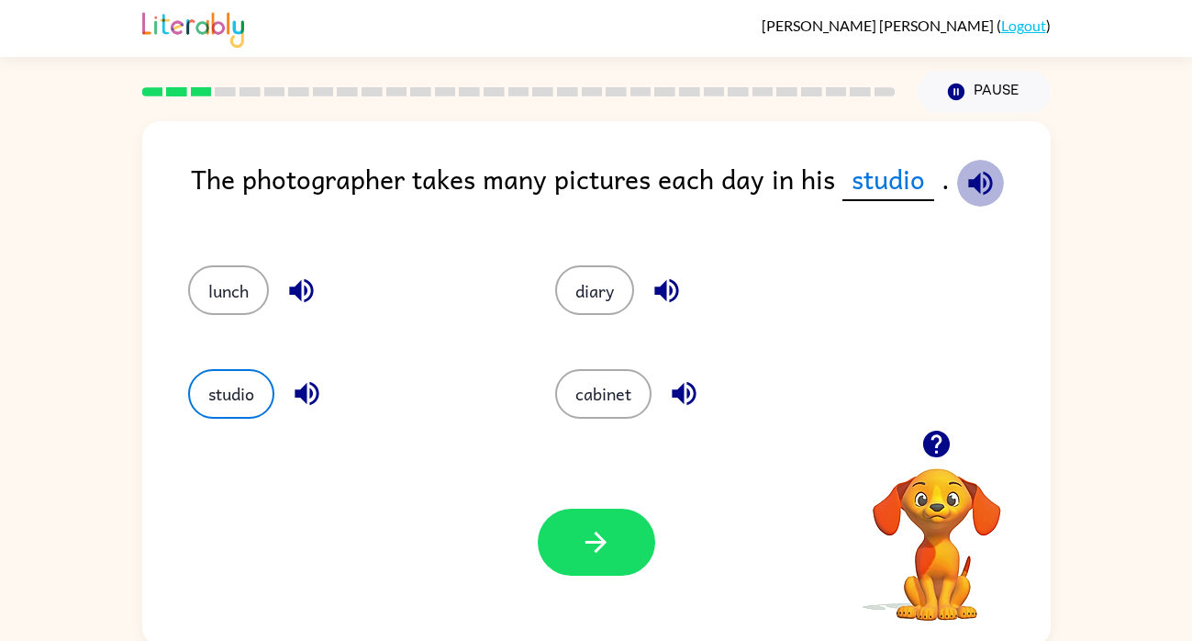
click at [958, 191] on button "button" at bounding box center [980, 183] width 47 height 47
click at [611, 546] on icon "button" at bounding box center [596, 542] width 32 height 32
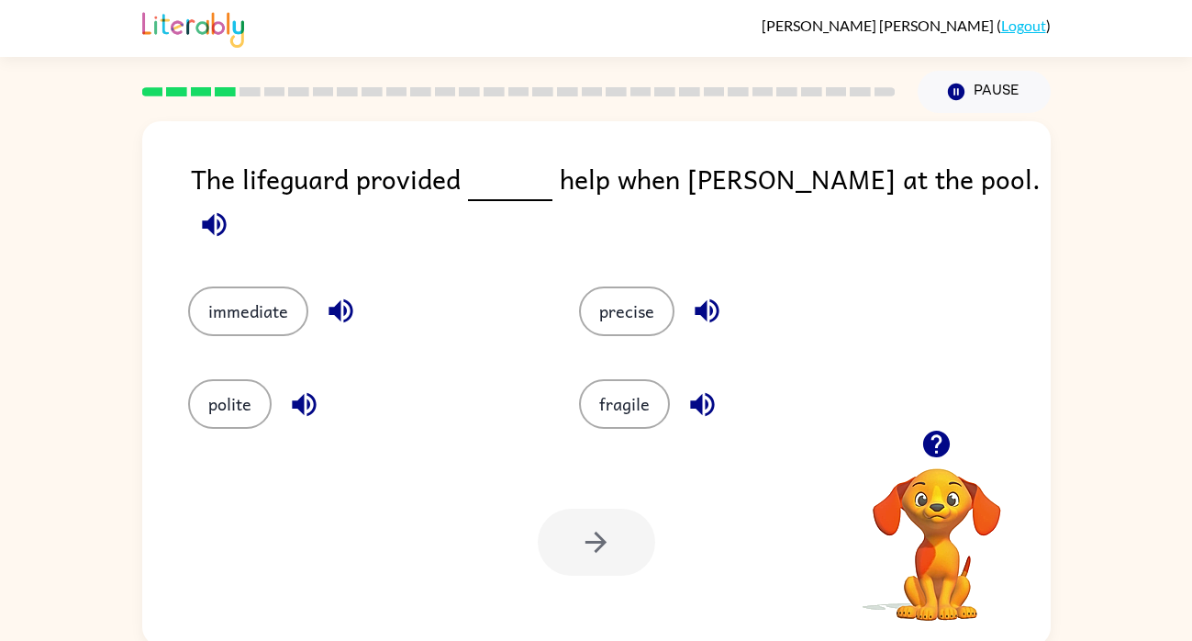
click at [230, 208] on icon "button" at bounding box center [214, 224] width 32 height 32
click at [226, 212] on icon "button" at bounding box center [214, 224] width 24 height 24
click at [295, 292] on button "immediate" at bounding box center [248, 311] width 120 height 50
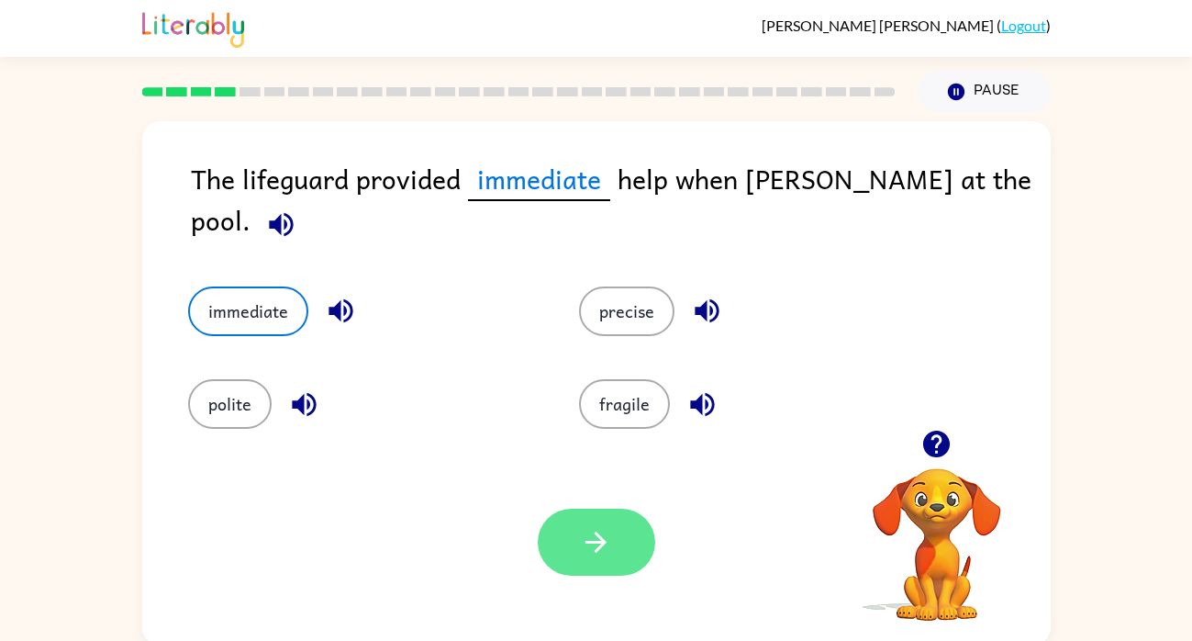
click at [596, 526] on icon "button" at bounding box center [596, 542] width 32 height 32
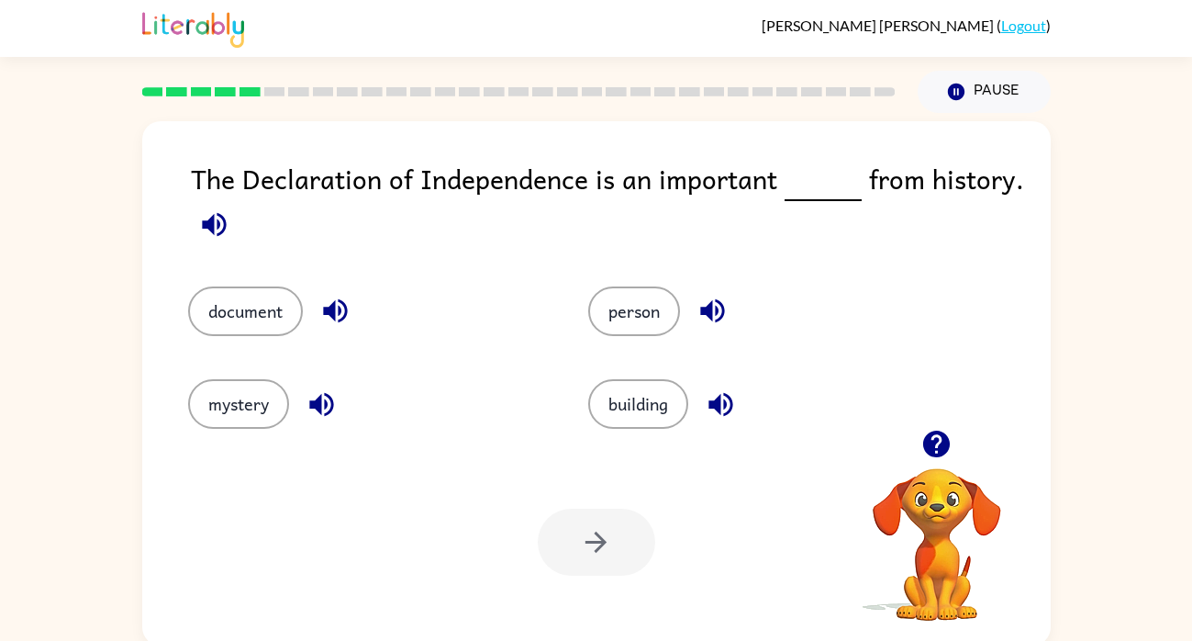
click at [203, 224] on icon "button" at bounding box center [214, 224] width 24 height 24
click at [277, 318] on button "document" at bounding box center [245, 311] width 115 height 50
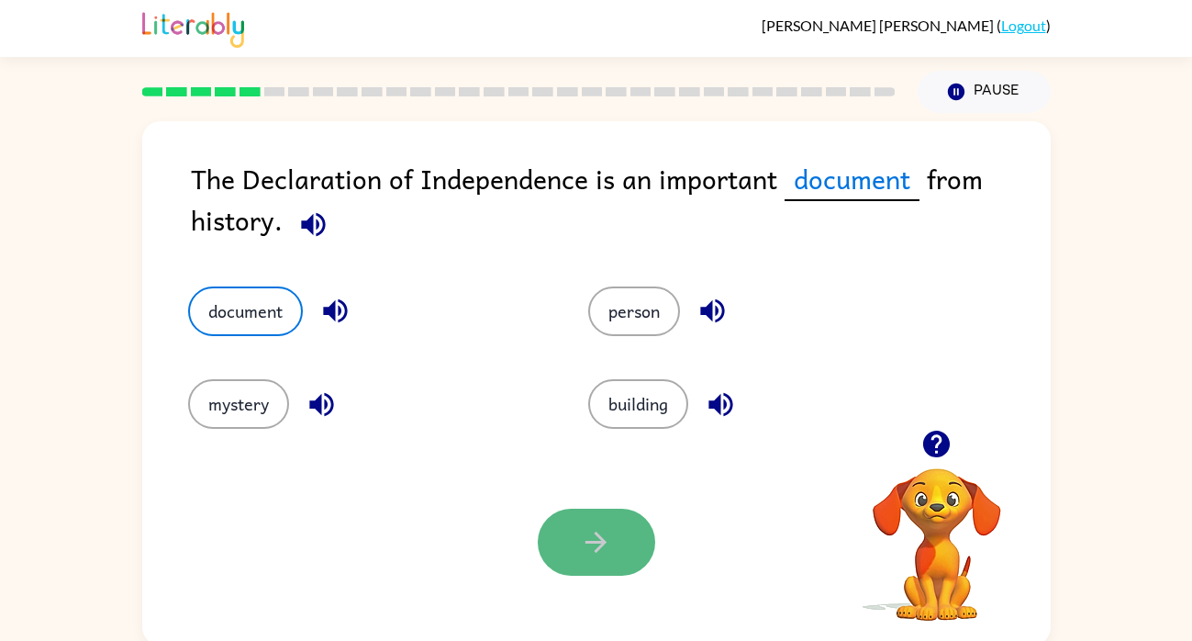
click at [604, 512] on button "button" at bounding box center [596, 541] width 117 height 67
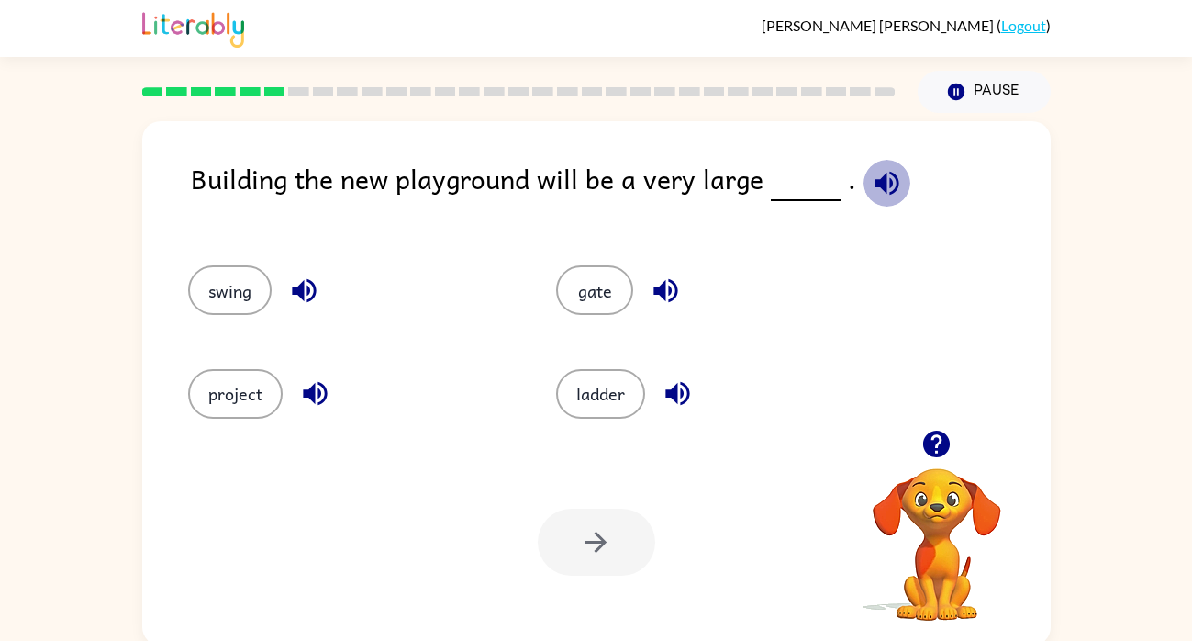
click at [879, 182] on icon "button" at bounding box center [887, 183] width 32 height 32
click at [876, 175] on icon "button" at bounding box center [887, 183] width 24 height 24
click at [256, 393] on button "project" at bounding box center [235, 394] width 95 height 50
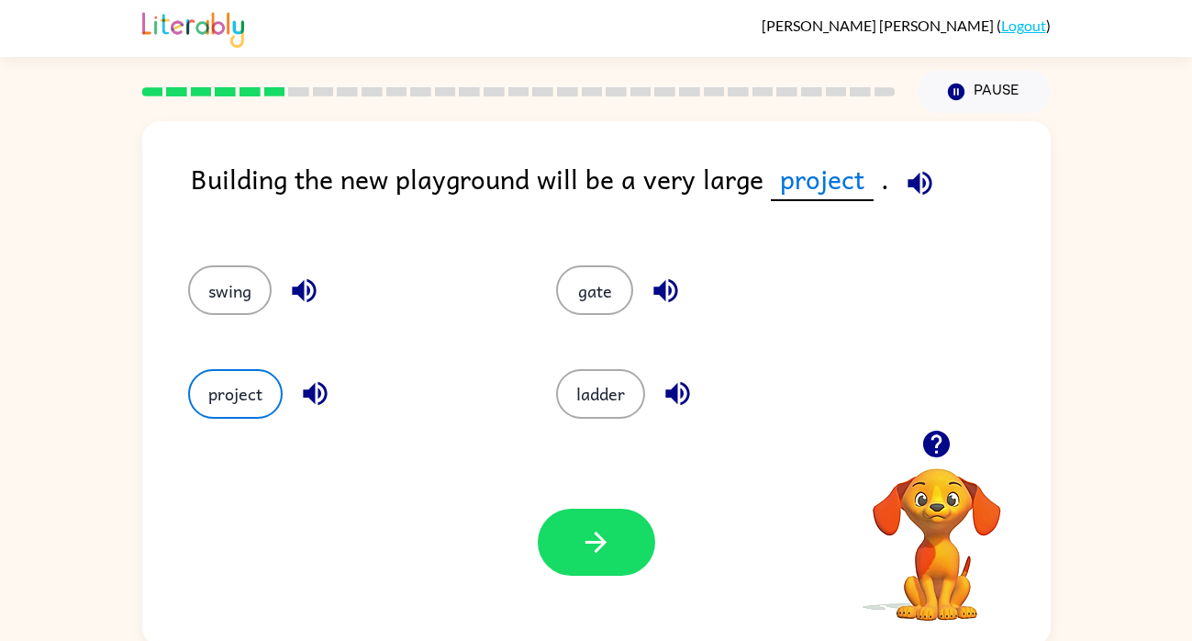
click at [921, 177] on icon "button" at bounding box center [920, 183] width 24 height 24
click at [583, 546] on icon "button" at bounding box center [596, 542] width 32 height 32
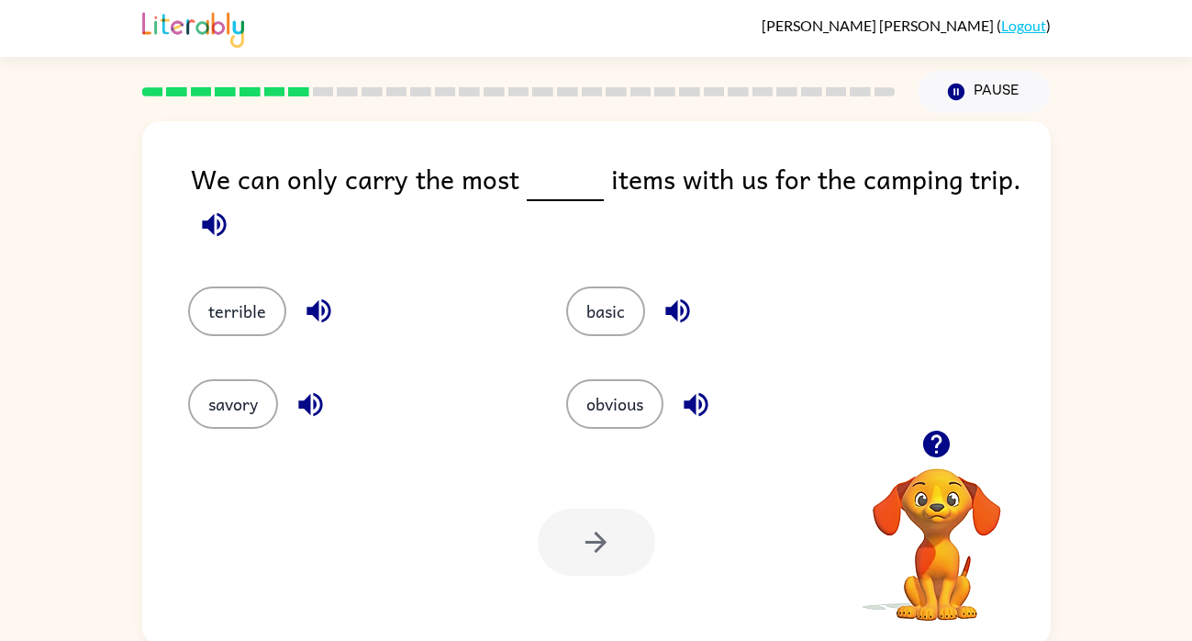
click at [201, 229] on icon "button" at bounding box center [214, 224] width 32 height 32
click at [604, 315] on button "basic" at bounding box center [605, 311] width 79 height 50
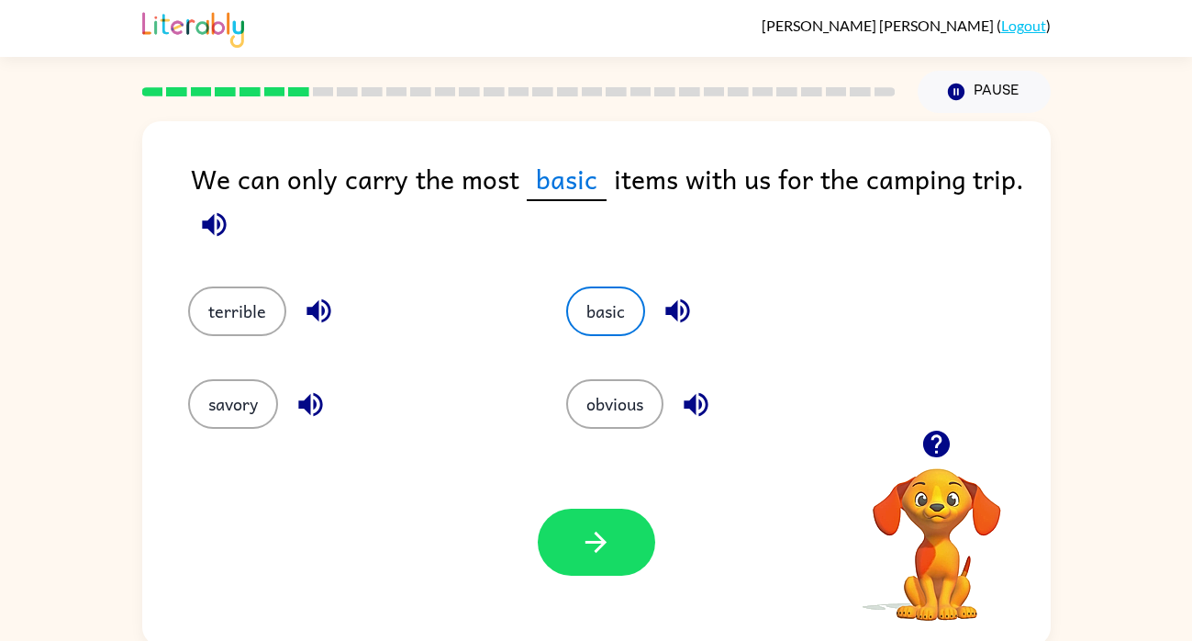
click at [216, 227] on icon "button" at bounding box center [214, 224] width 32 height 32
click at [203, 219] on icon "button" at bounding box center [214, 224] width 32 height 32
click at [588, 530] on icon "button" at bounding box center [596, 542] width 32 height 32
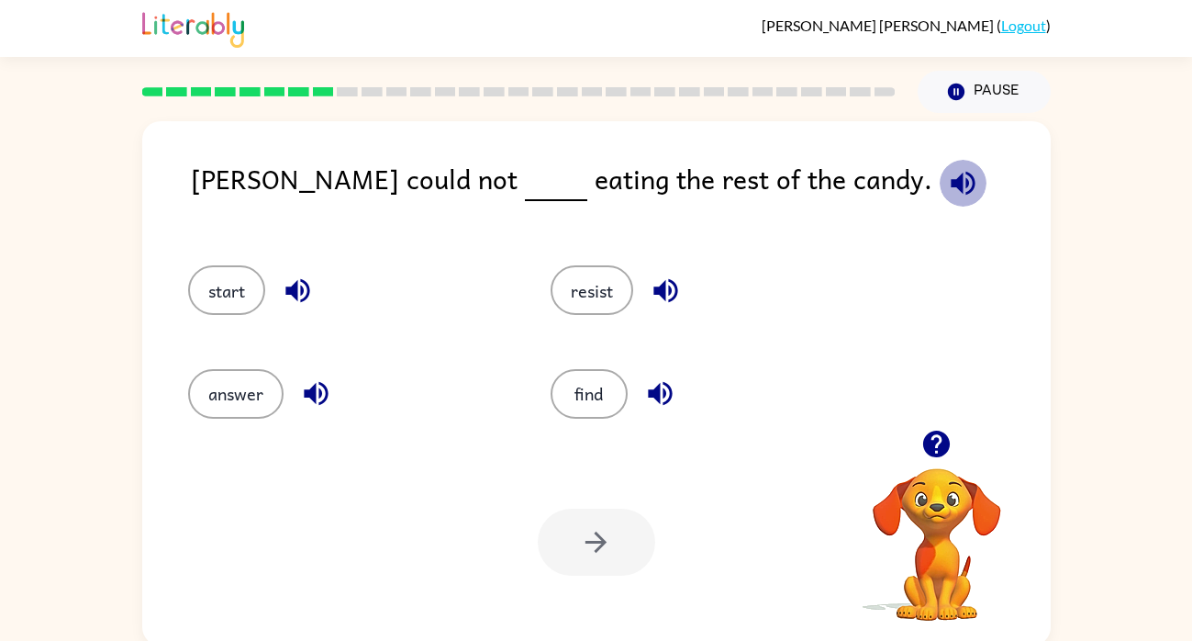
click at [951, 175] on icon "button" at bounding box center [963, 183] width 24 height 24
click at [606, 274] on button "resist" at bounding box center [592, 290] width 83 height 50
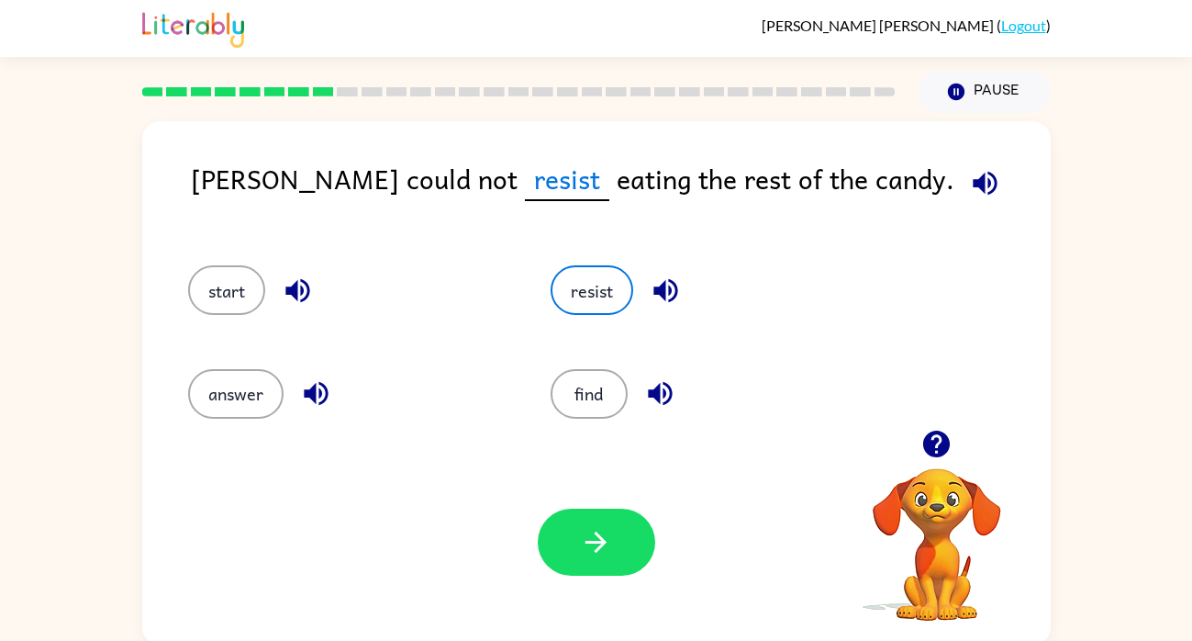
click at [973, 190] on icon "button" at bounding box center [985, 183] width 24 height 24
click at [613, 528] on button "button" at bounding box center [596, 541] width 117 height 67
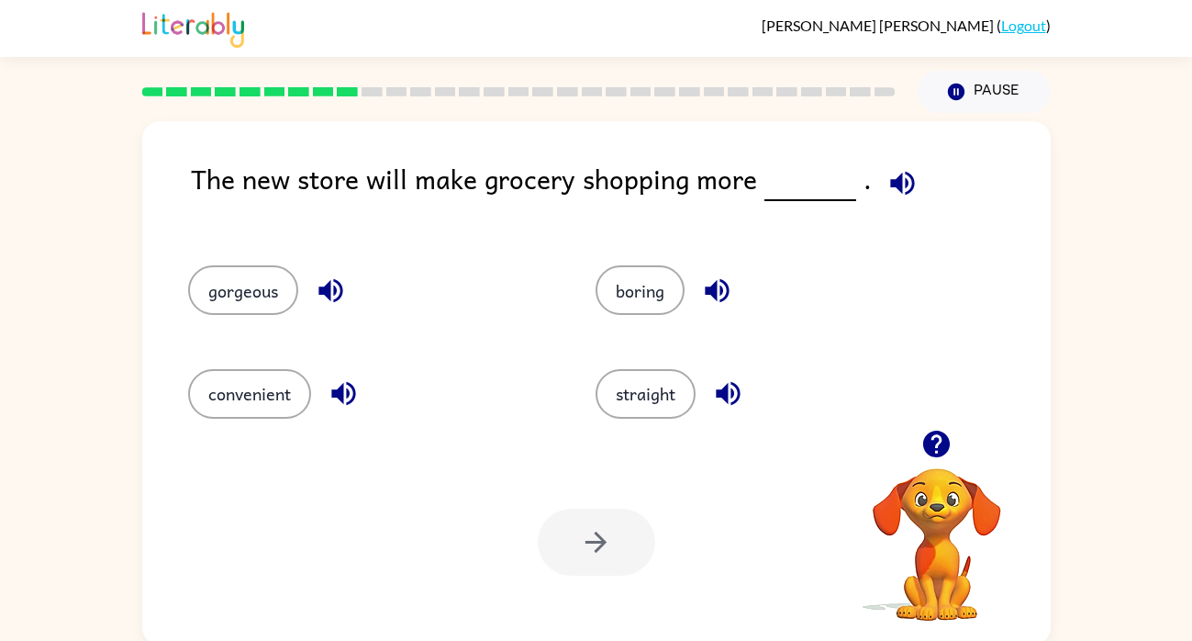
click at [886, 182] on icon "button" at bounding box center [902, 183] width 32 height 32
click at [274, 400] on button "convenient" at bounding box center [249, 394] width 123 height 50
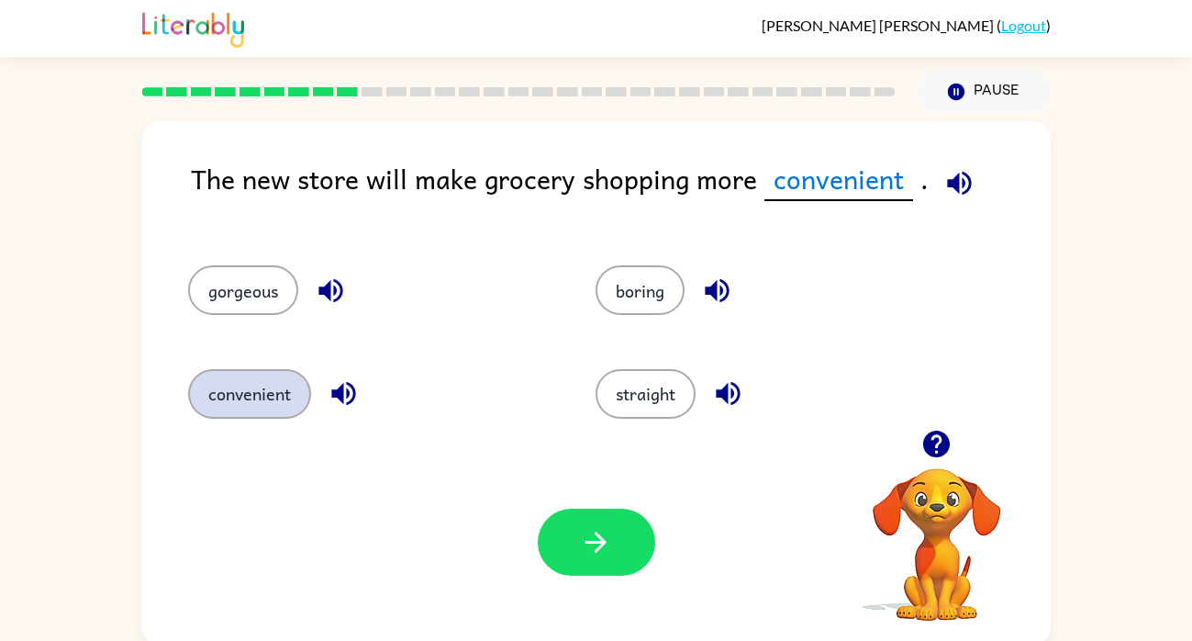
click at [261, 396] on button "convenient" at bounding box center [249, 394] width 123 height 50
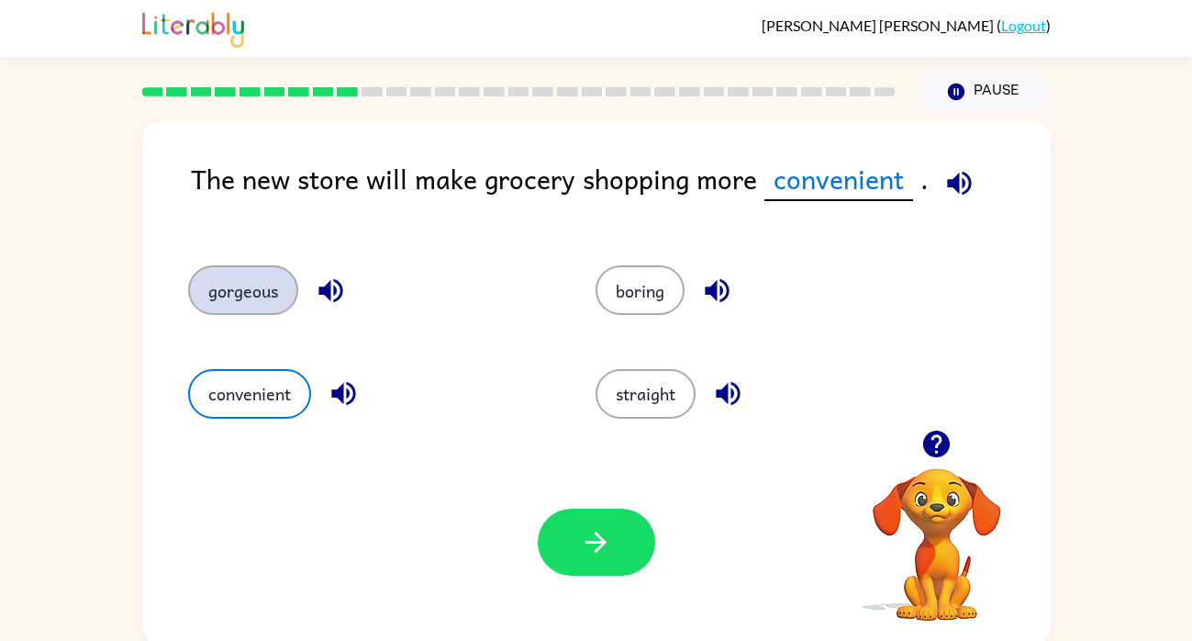
click at [273, 276] on button "gorgeous" at bounding box center [243, 290] width 110 height 50
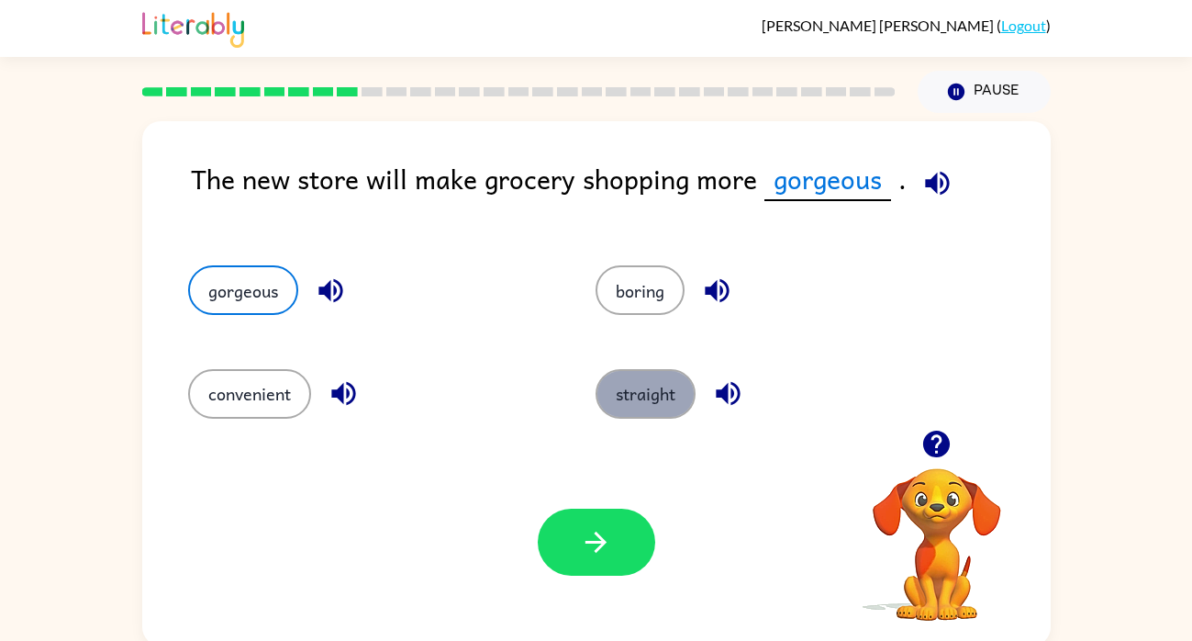
click at [659, 397] on button "straight" at bounding box center [646, 394] width 100 height 50
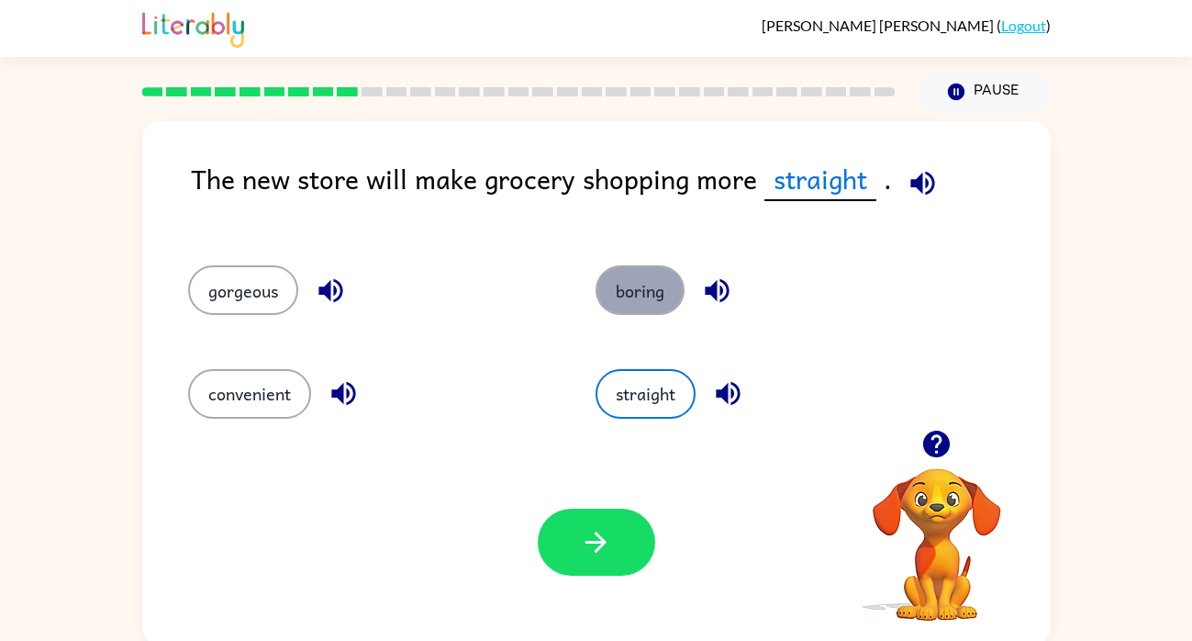
click at [642, 294] on button "boring" at bounding box center [640, 290] width 89 height 50
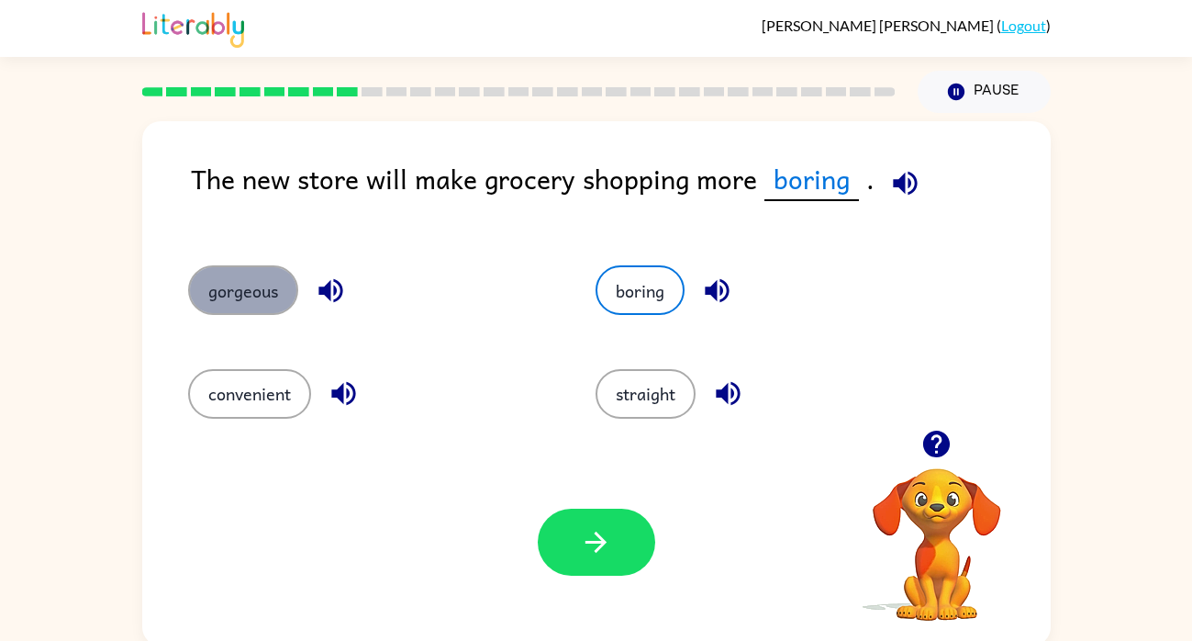
click at [264, 282] on button "gorgeous" at bounding box center [243, 290] width 110 height 50
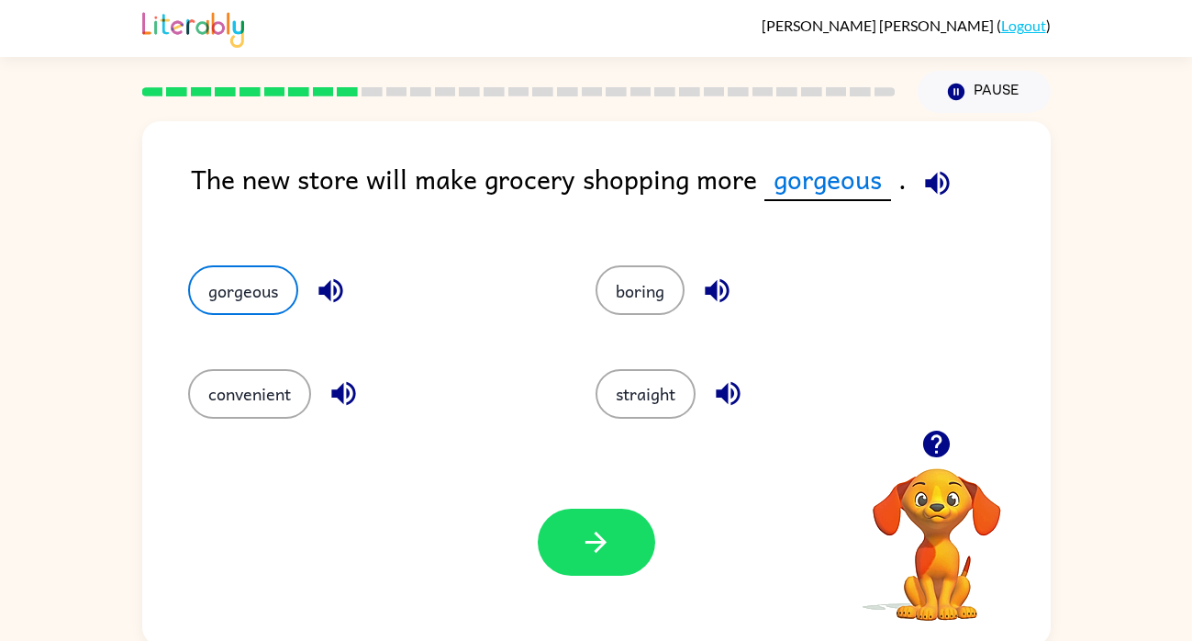
click at [345, 284] on icon "button" at bounding box center [331, 290] width 32 height 32
click at [925, 185] on icon "button" at bounding box center [937, 183] width 24 height 24
click at [343, 396] on icon "button" at bounding box center [343, 394] width 24 height 24
click at [271, 411] on button "convenient" at bounding box center [249, 394] width 123 height 50
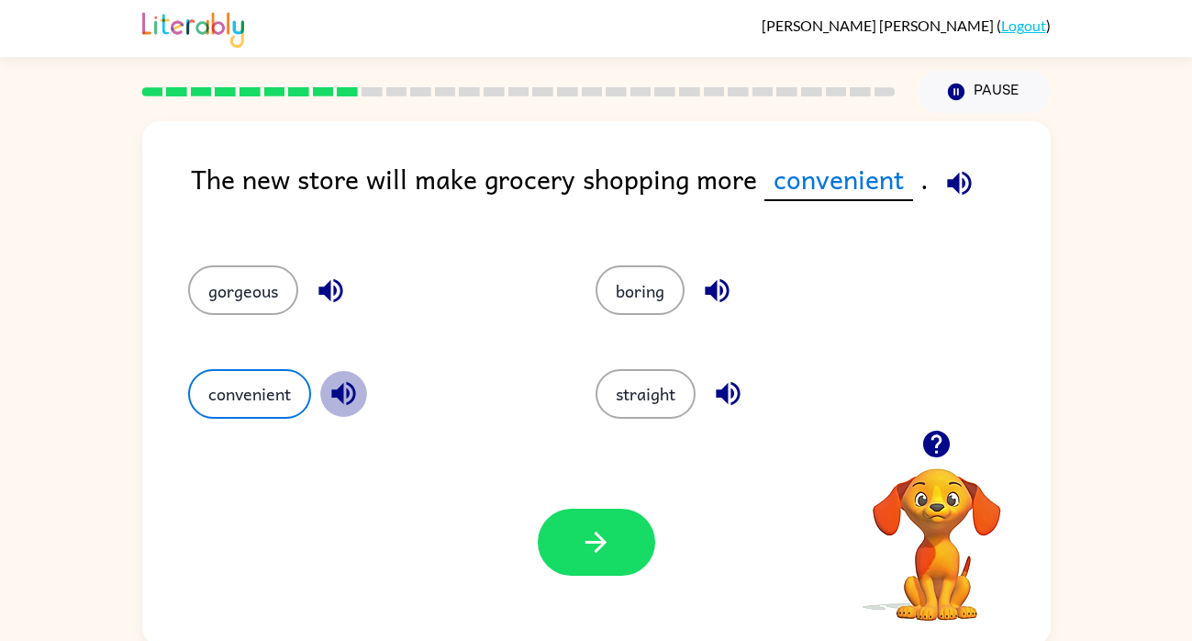
click at [340, 396] on icon "button" at bounding box center [343, 394] width 24 height 24
click at [962, 176] on icon "button" at bounding box center [959, 183] width 24 height 24
click at [601, 543] on icon "button" at bounding box center [595, 541] width 21 height 21
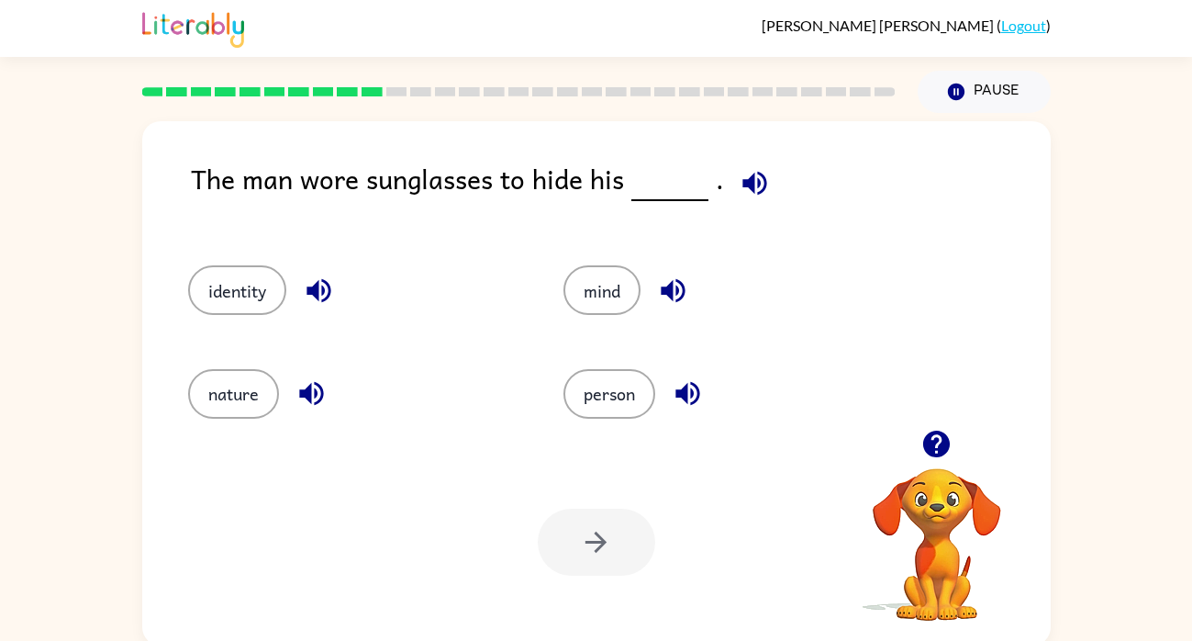
click at [752, 181] on icon "button" at bounding box center [754, 183] width 24 height 24
click at [232, 302] on button "identity" at bounding box center [237, 290] width 98 height 50
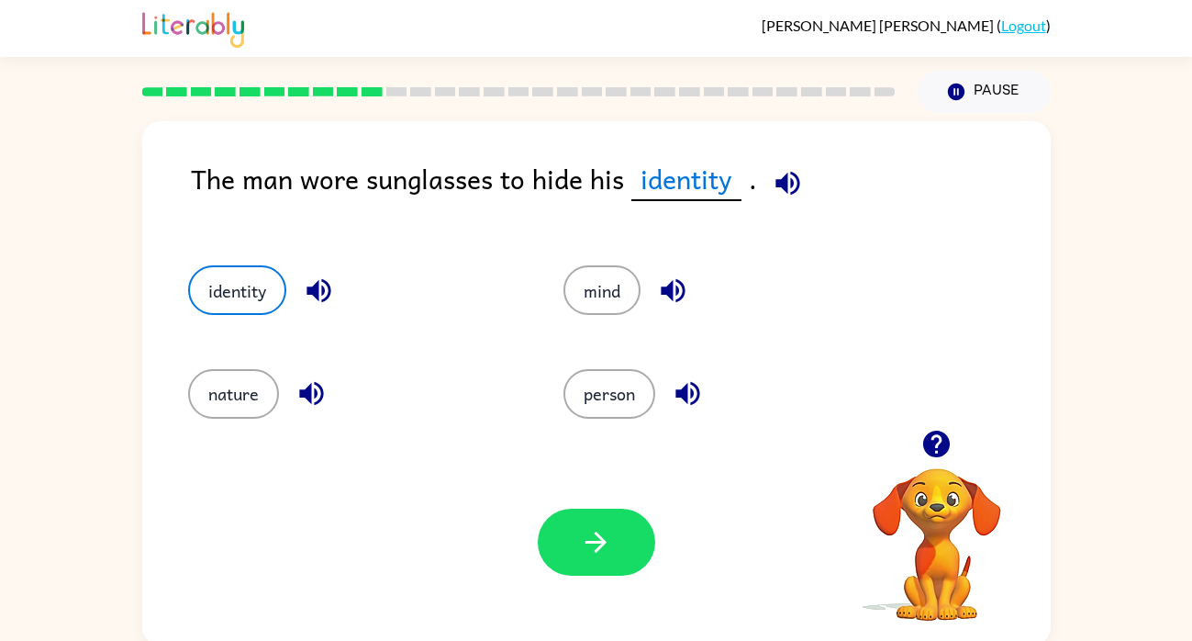
click at [316, 284] on icon "button" at bounding box center [318, 291] width 24 height 24
click at [786, 180] on icon "button" at bounding box center [788, 183] width 32 height 32
click at [330, 278] on icon "button" at bounding box center [319, 290] width 32 height 32
click at [775, 179] on icon "button" at bounding box center [787, 183] width 24 height 24
click at [785, 178] on icon "button" at bounding box center [788, 183] width 32 height 32
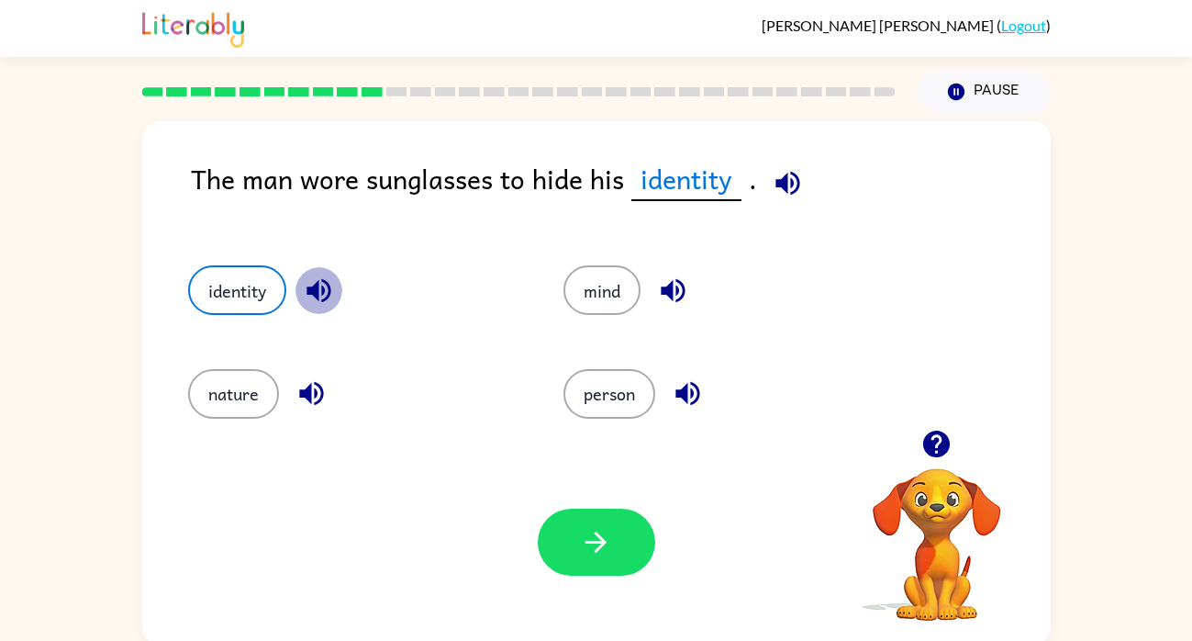
click at [318, 287] on icon "button" at bounding box center [318, 291] width 24 height 24
click at [784, 180] on icon "button" at bounding box center [787, 183] width 24 height 24
click at [790, 195] on icon "button" at bounding box center [788, 183] width 32 height 32
click at [316, 287] on icon "button" at bounding box center [318, 291] width 24 height 24
click at [790, 184] on icon "button" at bounding box center [788, 183] width 32 height 32
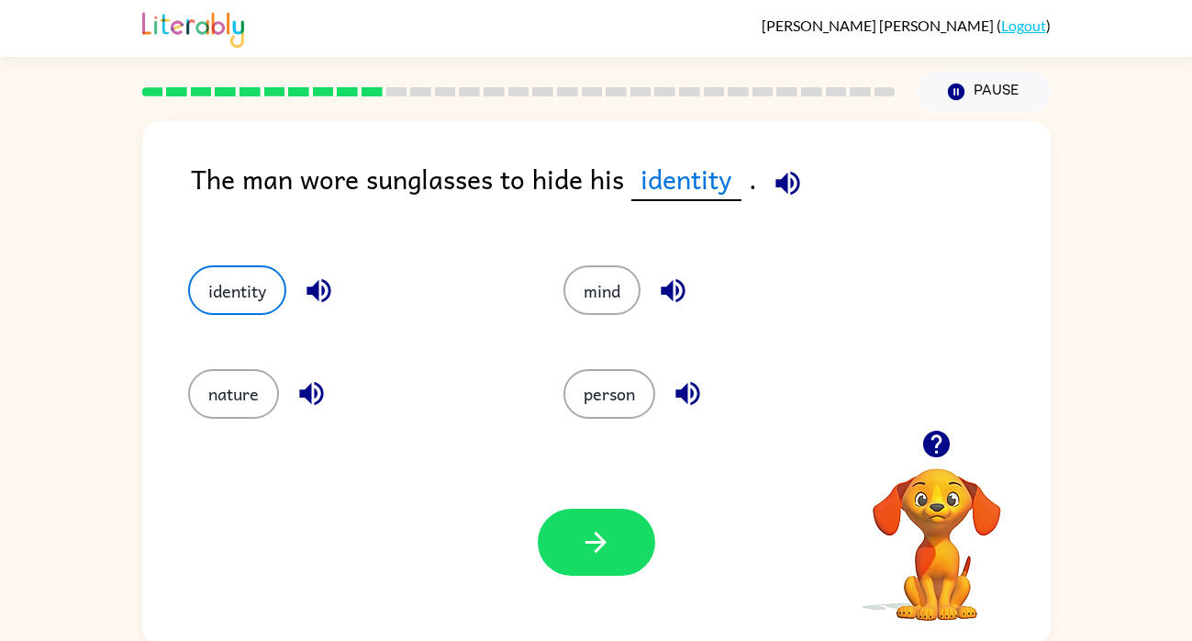
click at [777, 190] on icon "button" at bounding box center [788, 183] width 32 height 32
click at [306, 388] on icon "button" at bounding box center [311, 394] width 24 height 24
click at [777, 182] on icon "button" at bounding box center [787, 183] width 24 height 24
click at [308, 294] on icon "button" at bounding box center [319, 290] width 32 height 32
click at [790, 177] on icon "button" at bounding box center [788, 183] width 32 height 32
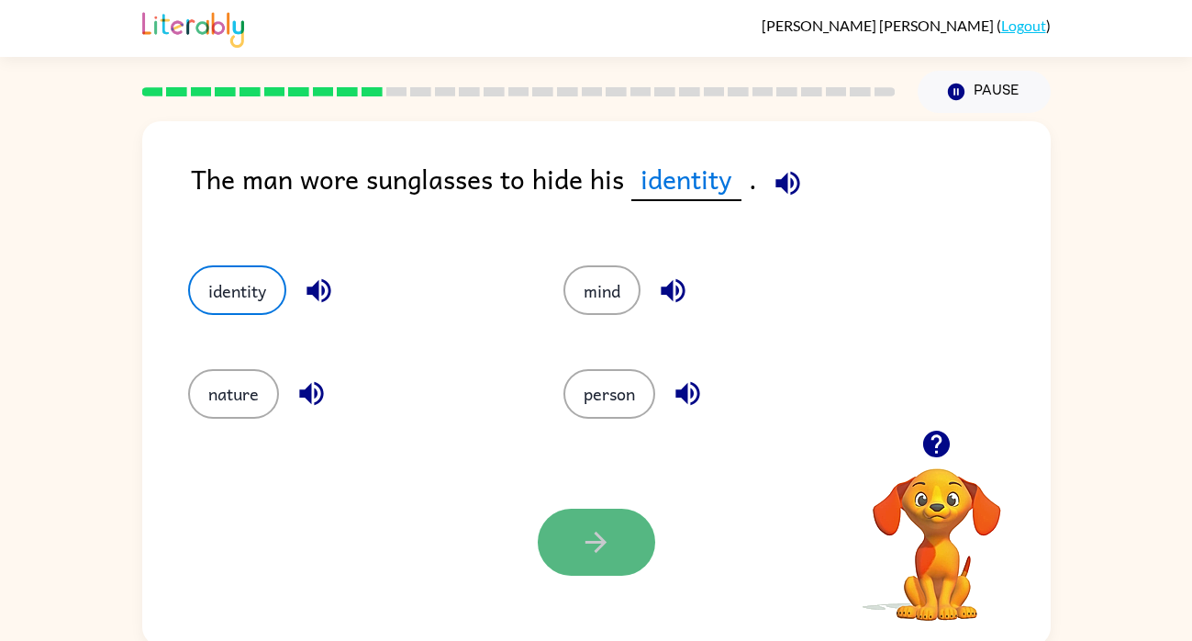
click at [593, 529] on icon "button" at bounding box center [596, 542] width 32 height 32
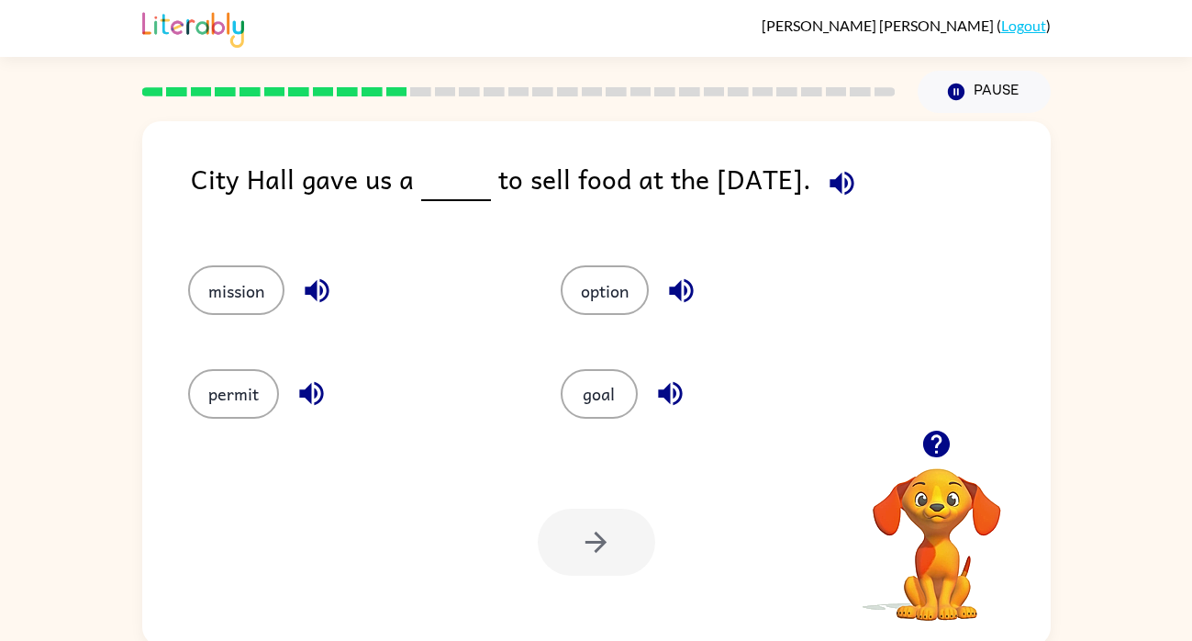
click at [830, 184] on icon "button" at bounding box center [842, 183] width 24 height 24
click at [246, 398] on button "permit" at bounding box center [233, 394] width 91 height 50
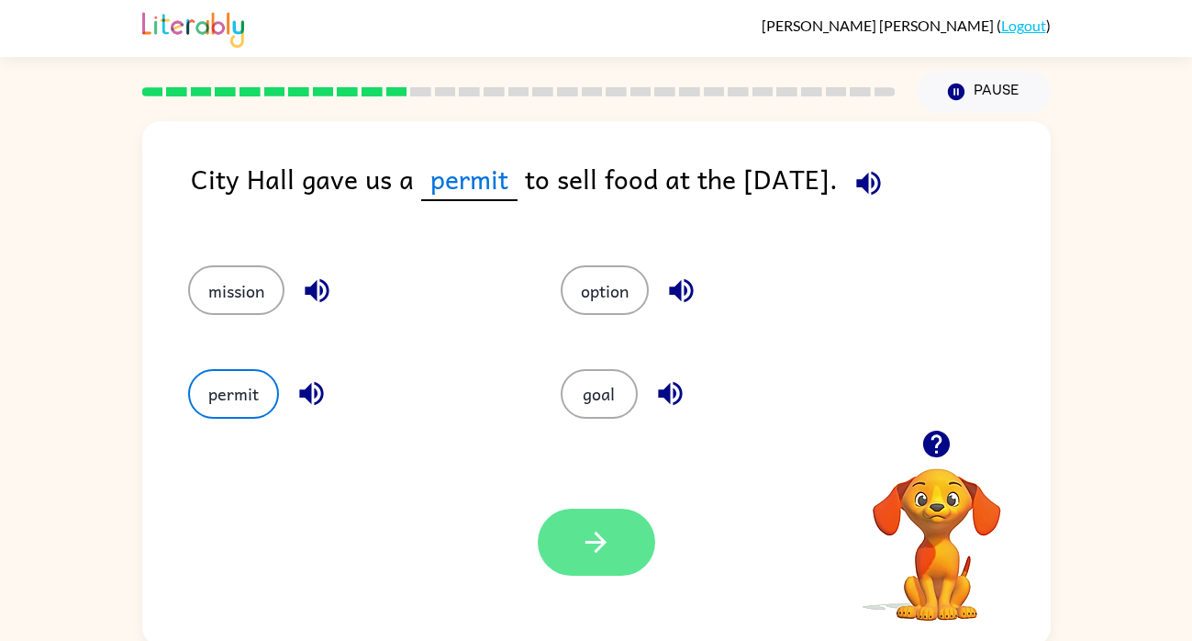
click at [607, 536] on icon "button" at bounding box center [596, 542] width 32 height 32
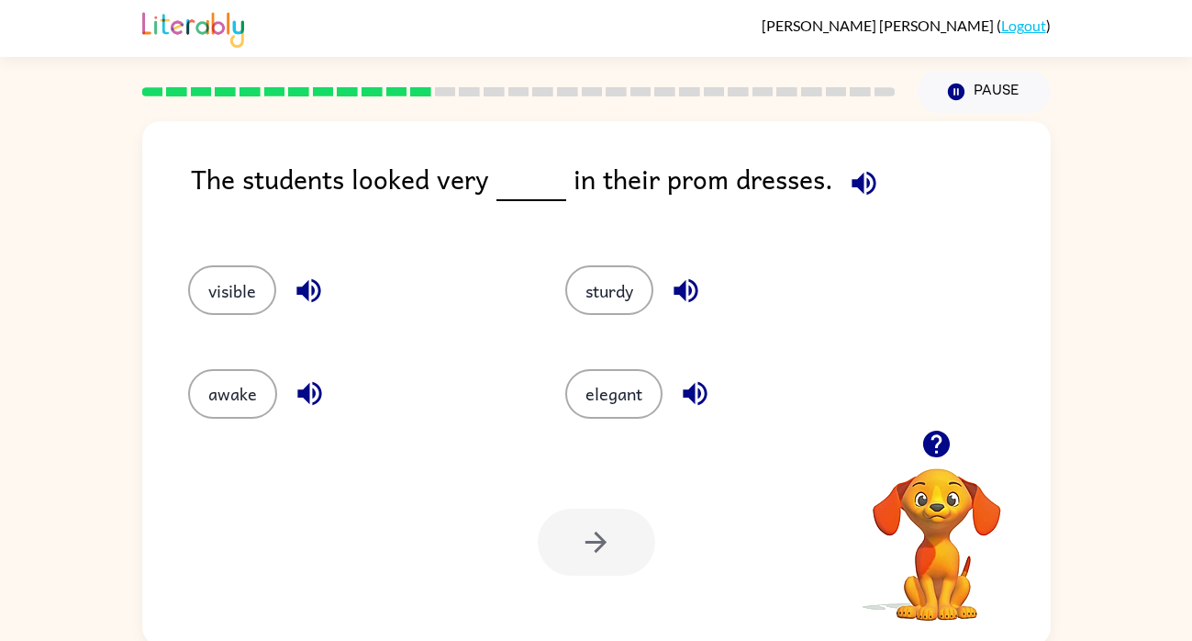
click at [857, 169] on icon "button" at bounding box center [864, 183] width 32 height 32
click at [614, 396] on button "elegant" at bounding box center [613, 394] width 97 height 50
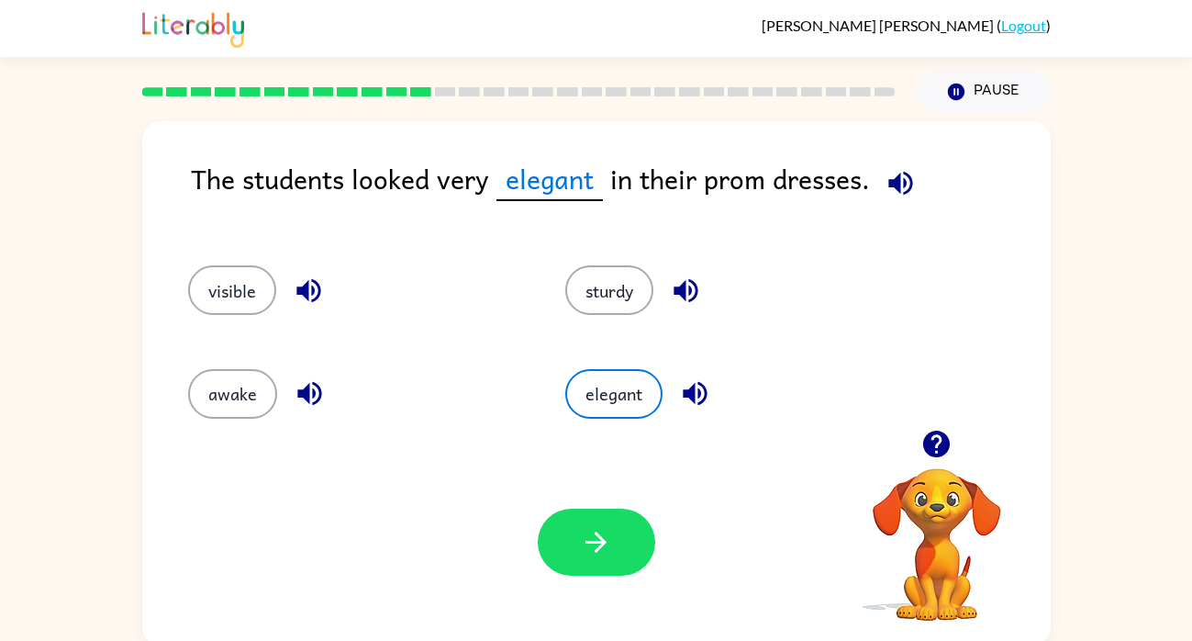
click at [897, 176] on icon "button" at bounding box center [900, 183] width 24 height 24
click at [895, 173] on icon "button" at bounding box center [901, 183] width 32 height 32
click at [912, 180] on icon "button" at bounding box center [901, 183] width 32 height 32
click at [688, 389] on icon "button" at bounding box center [695, 393] width 32 height 32
click at [902, 183] on icon "button" at bounding box center [900, 183] width 24 height 24
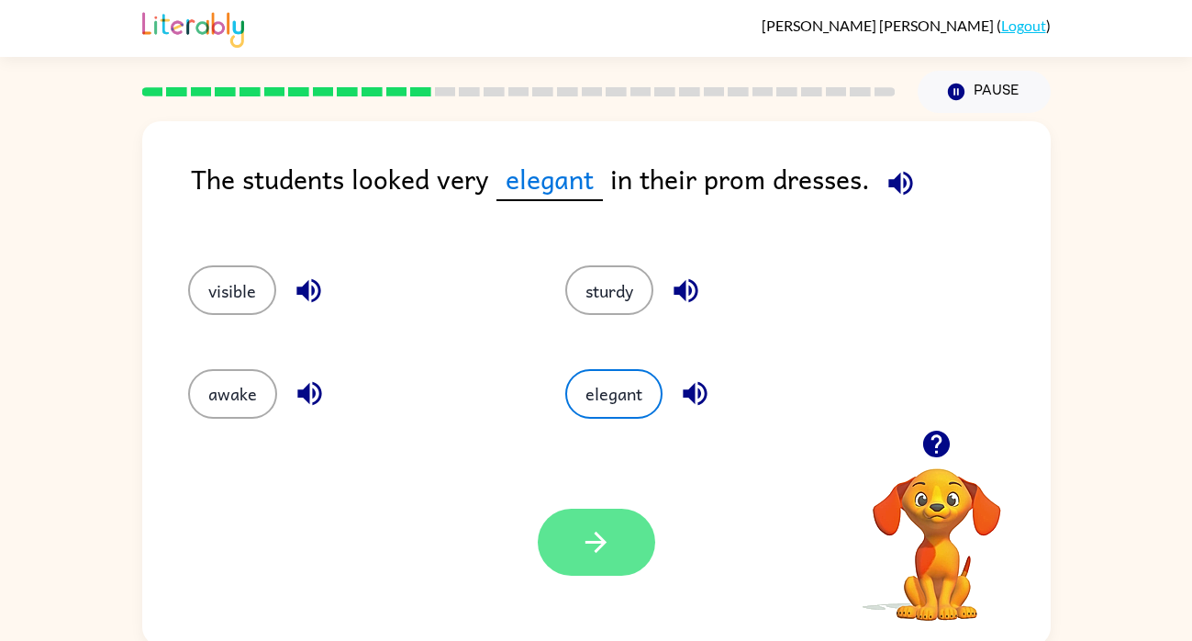
click at [603, 541] on icon "button" at bounding box center [595, 541] width 21 height 21
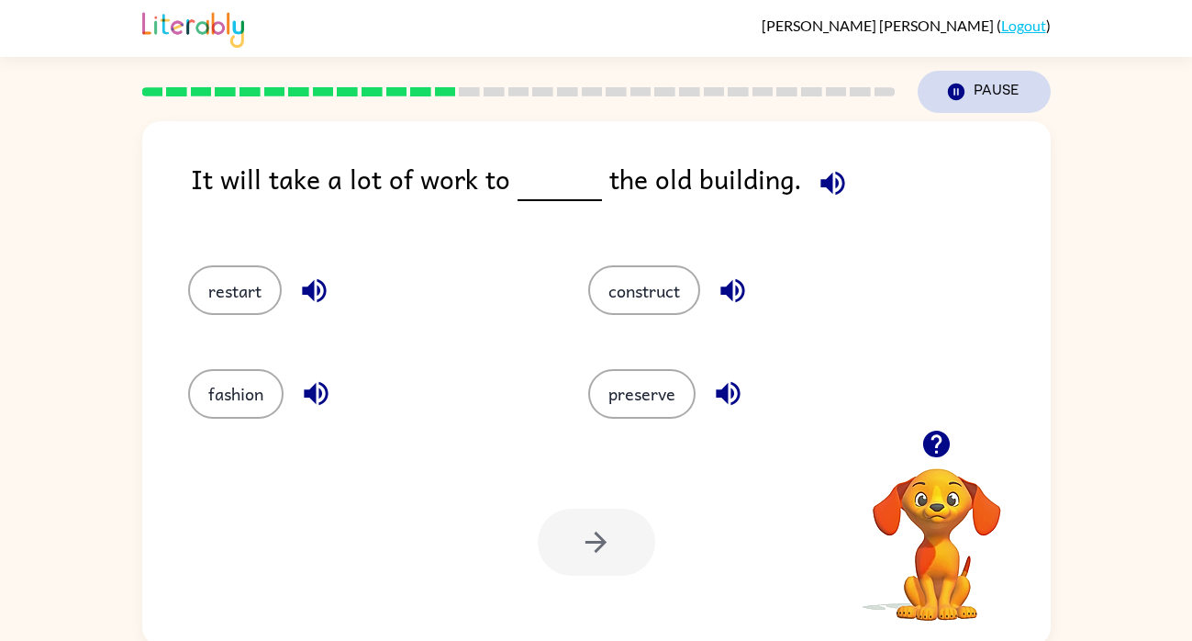
click at [974, 87] on button "Pause Pause" at bounding box center [984, 92] width 133 height 42
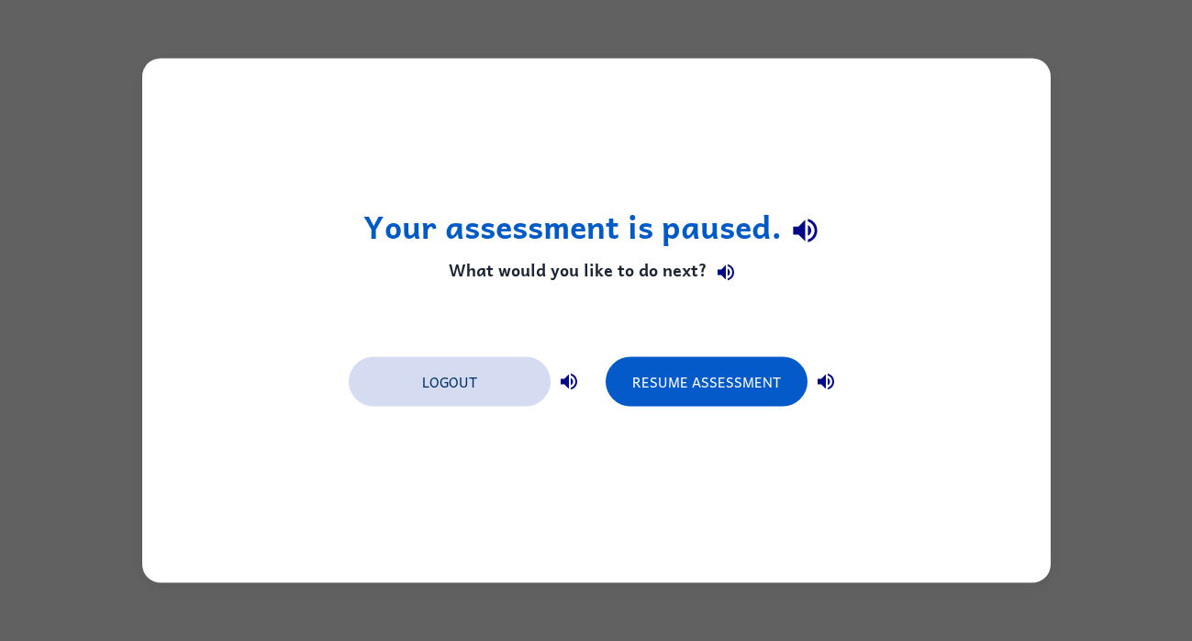
click at [488, 385] on button "Logout" at bounding box center [450, 382] width 202 height 50
